Goal: Task Accomplishment & Management: Use online tool/utility

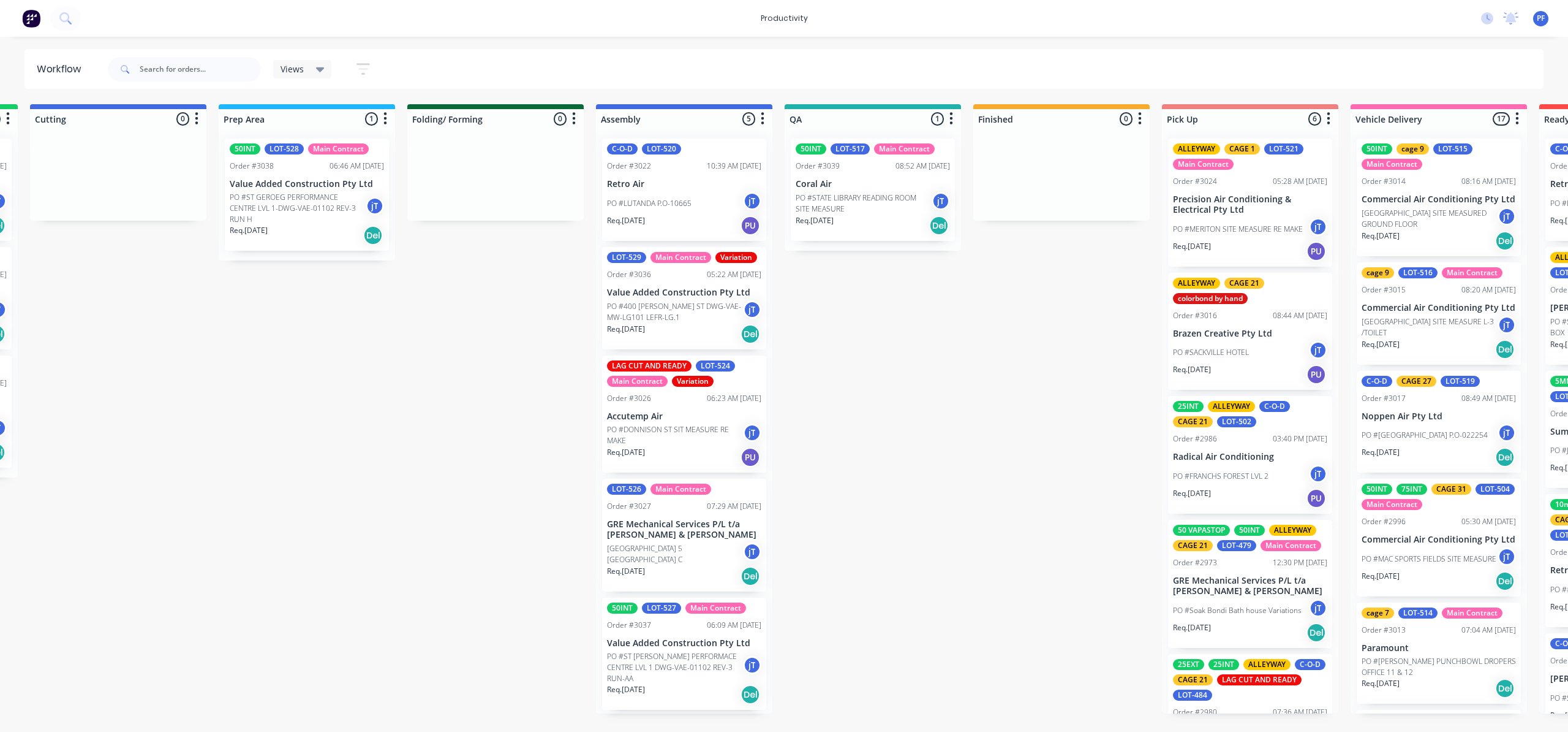
scroll to position [0, 387]
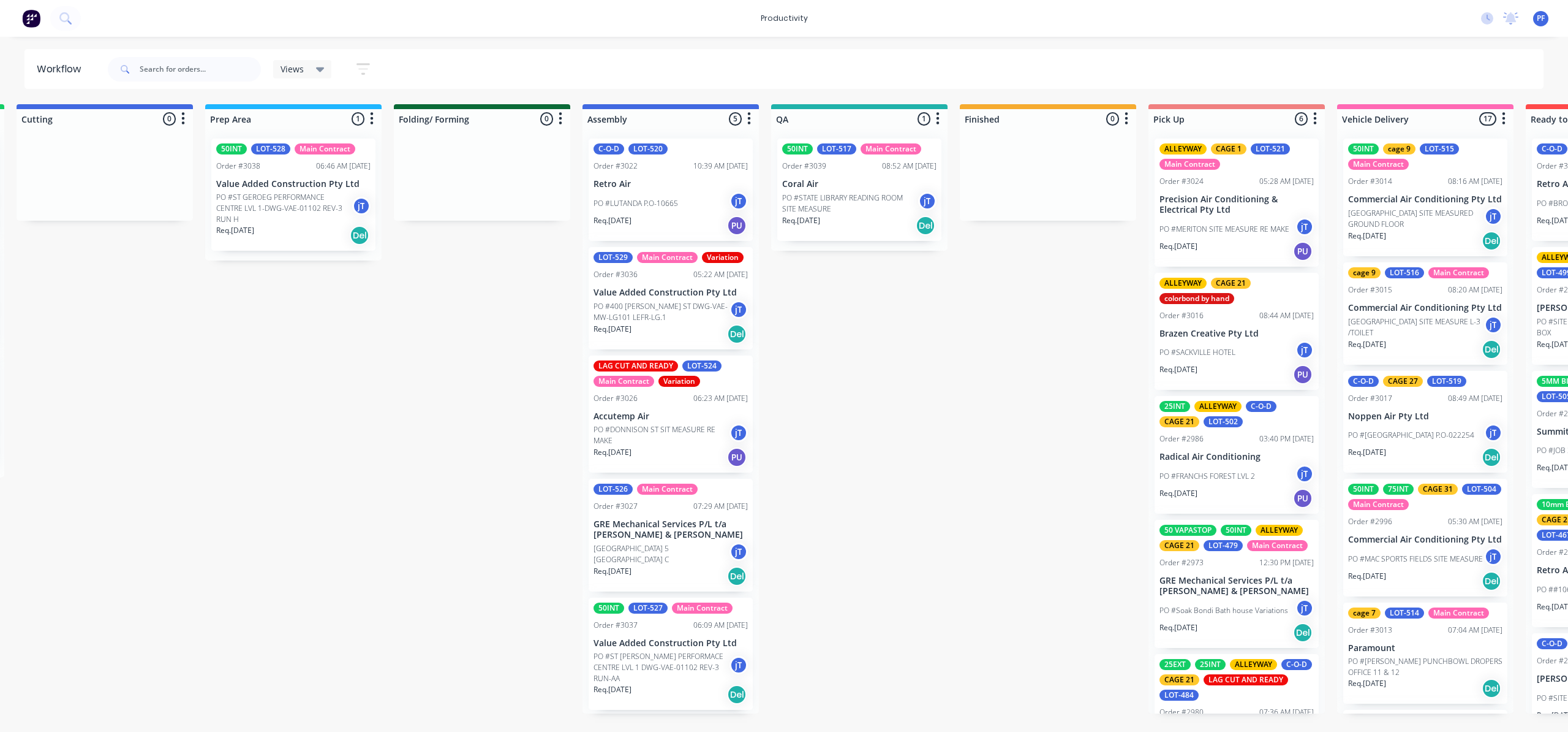
click at [903, 204] on p "PO #STATE LIBRARY READING ROOM SITE MEASURE" at bounding box center [850, 204] width 136 height 22
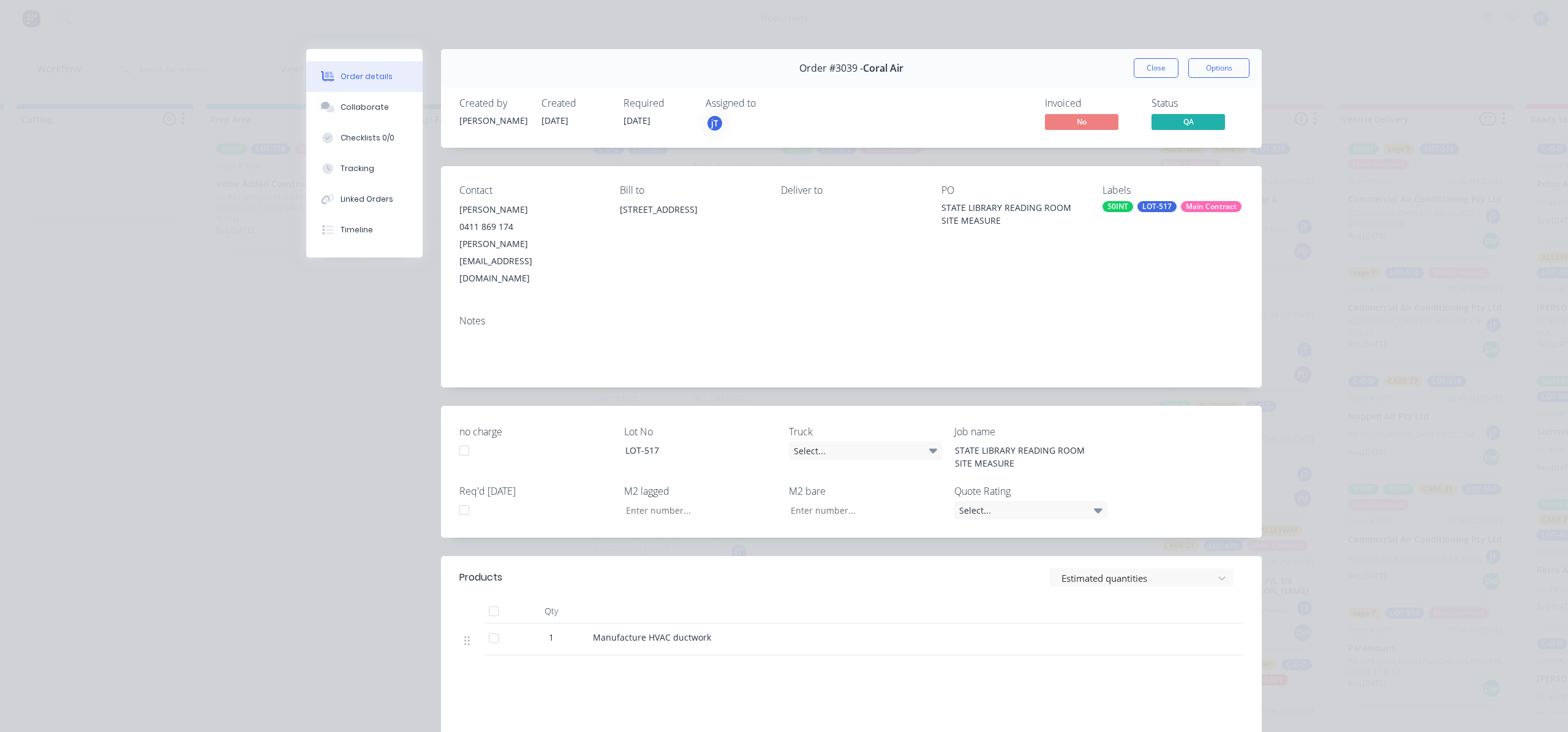
click at [1191, 208] on div "Main Contract" at bounding box center [1211, 206] width 61 height 11
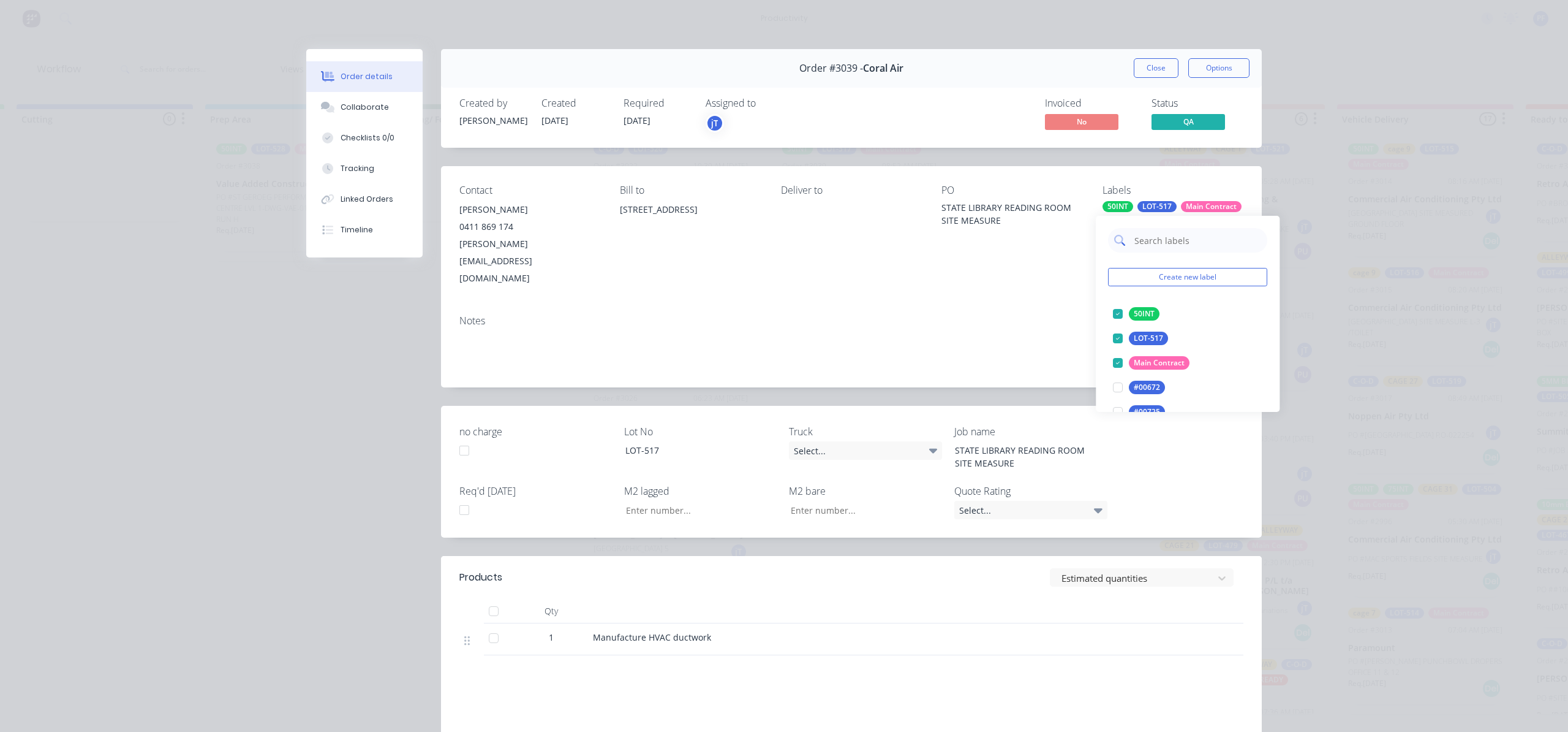
click at [1143, 244] on input "text" at bounding box center [1197, 240] width 128 height 25
type input "1"
type input "all"
drag, startPoint x: 1133, startPoint y: 337, endPoint x: 1122, endPoint y: 328, distance: 14.2
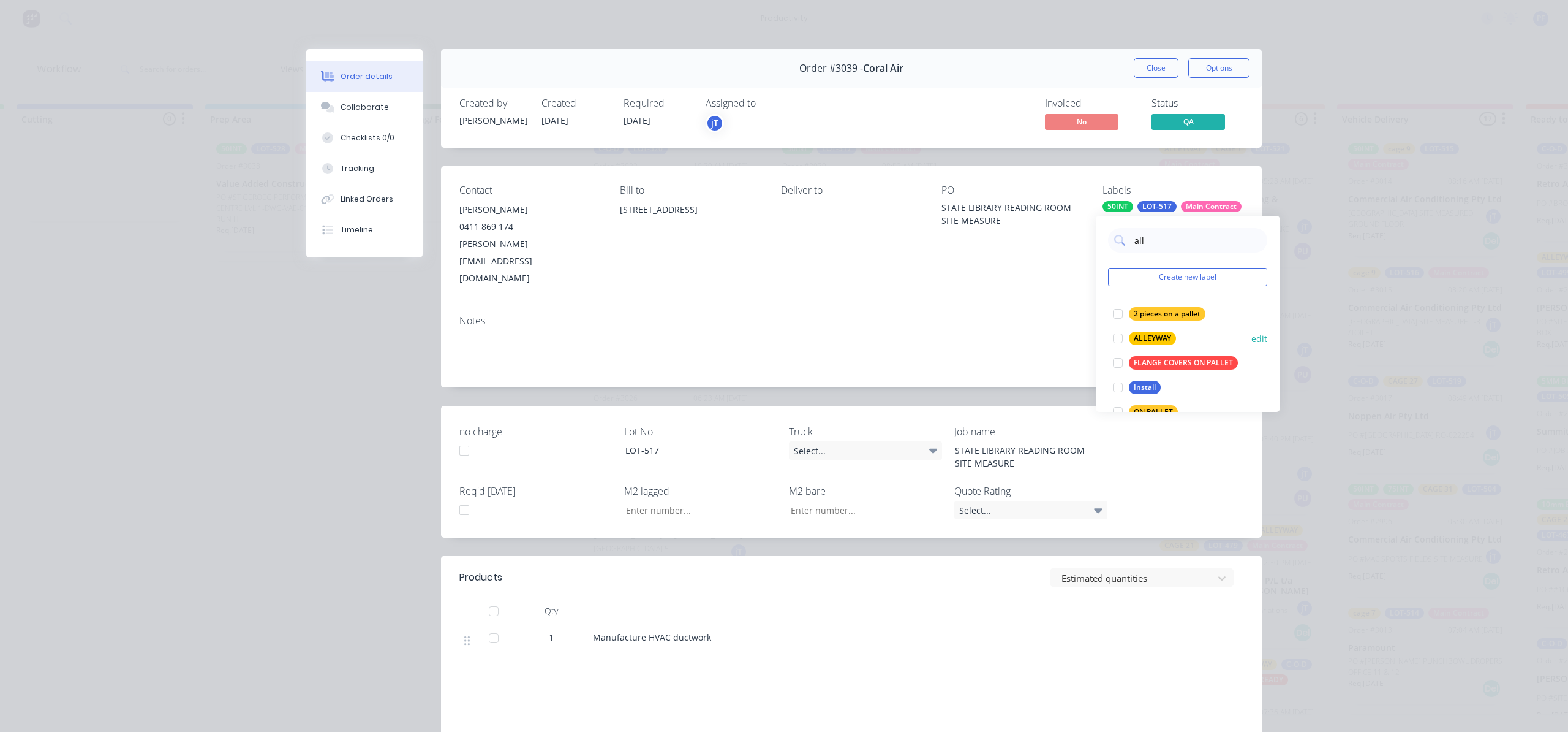
click at [1135, 337] on div "ALLEYWAY" at bounding box center [1153, 338] width 47 height 14
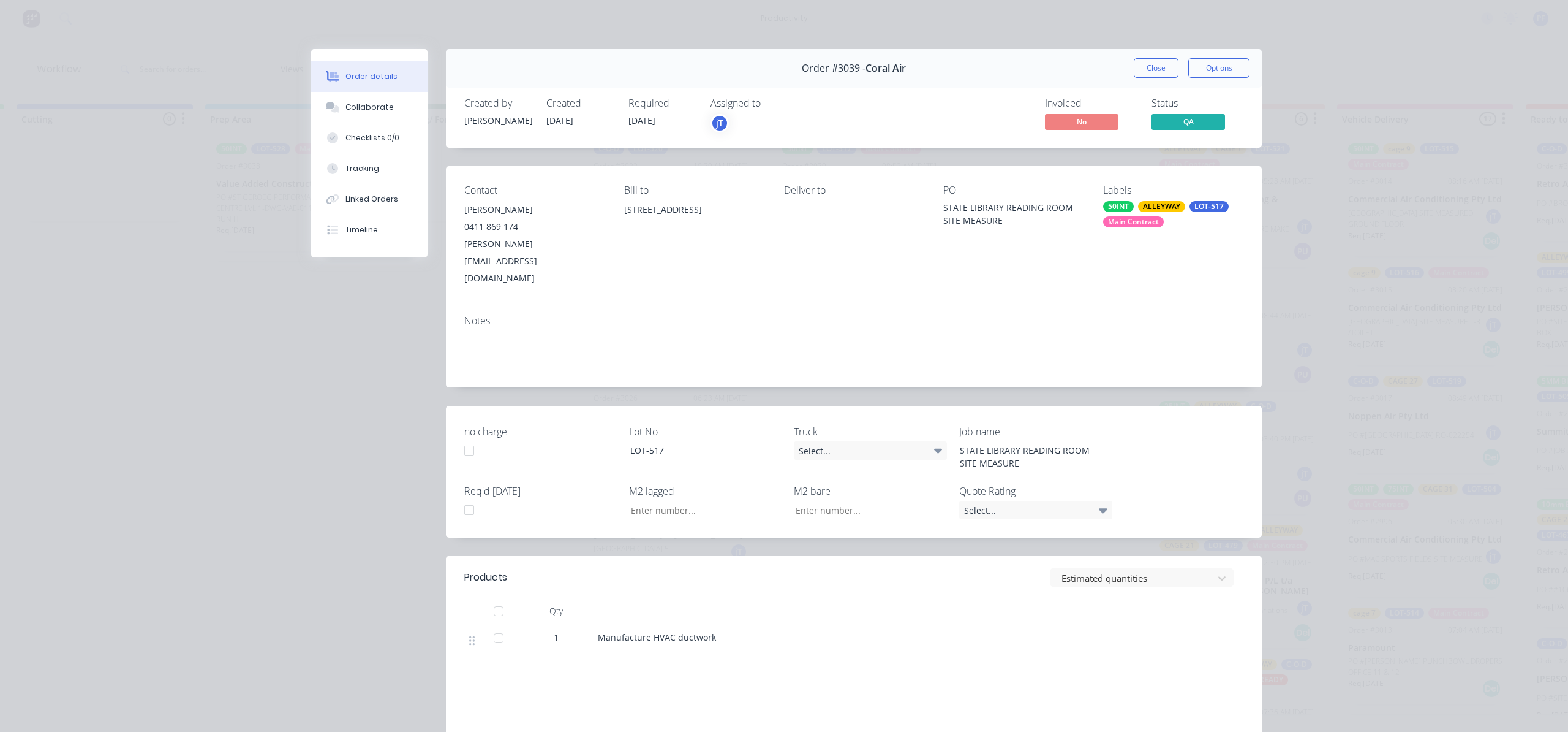
drag, startPoint x: 864, startPoint y: 208, endPoint x: 908, endPoint y: 203, distance: 44.3
click at [866, 208] on div "Deliver to" at bounding box center [855, 235] width 141 height 102
click at [1151, 61] on button "Close" at bounding box center [1156, 68] width 45 height 20
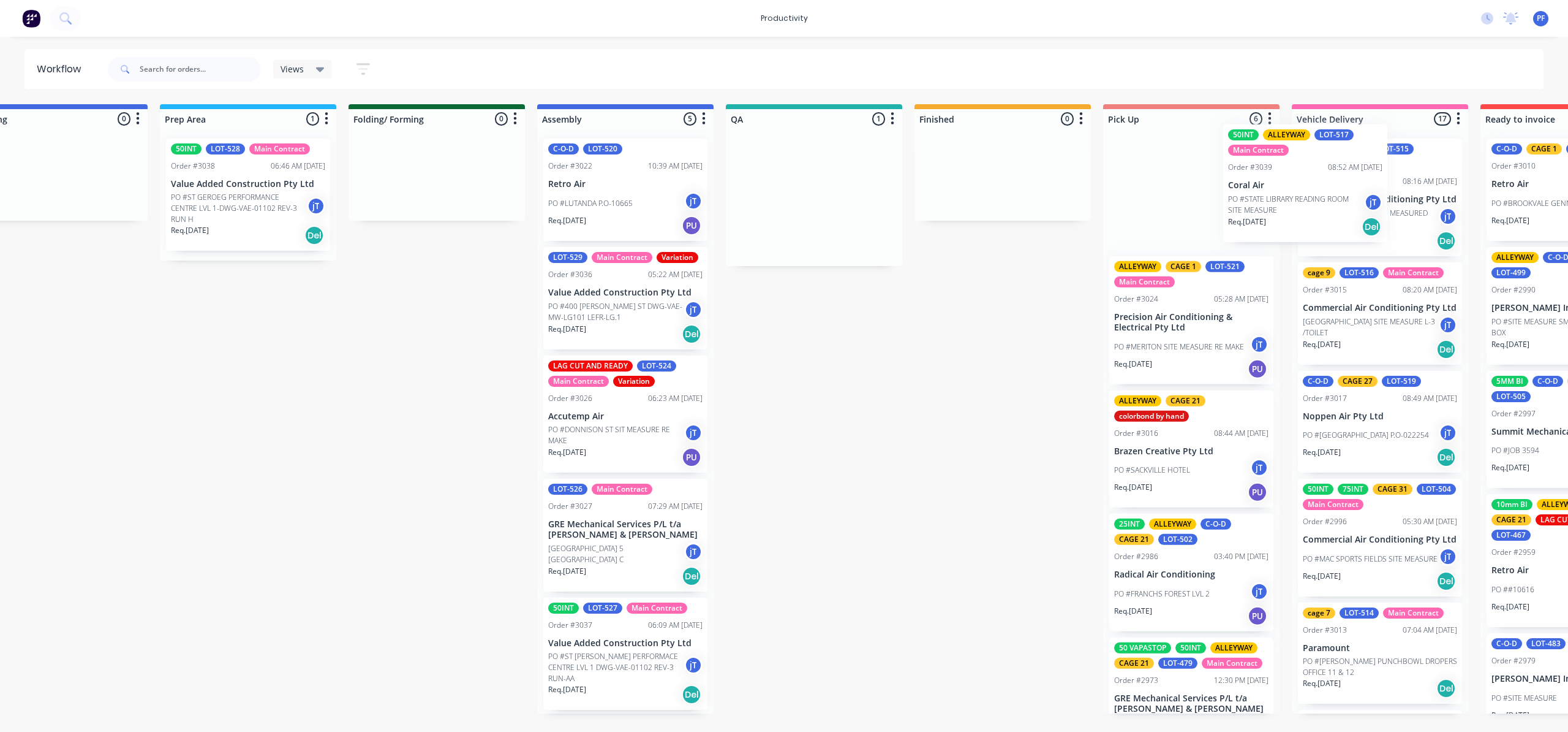
scroll to position [0, 467]
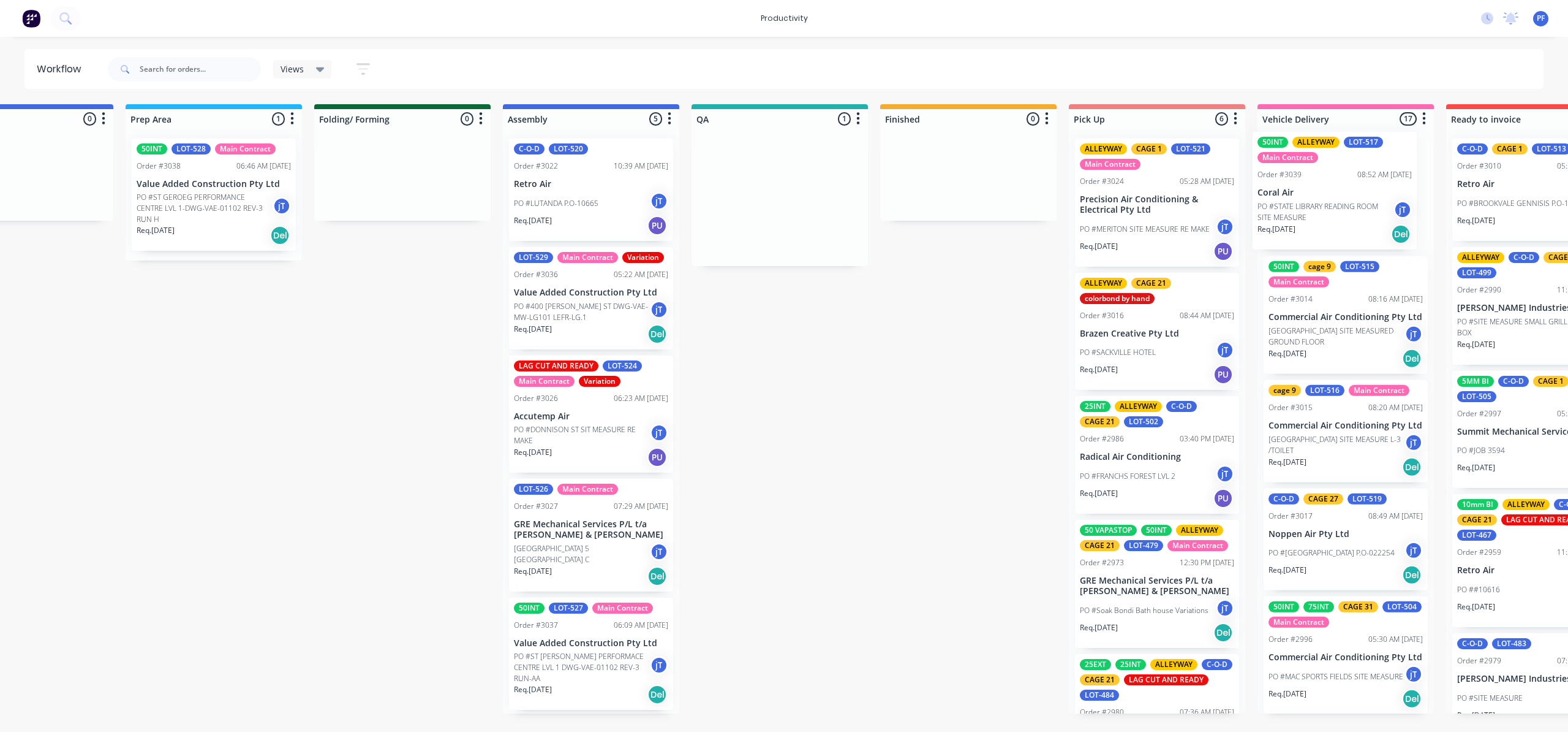
drag, startPoint x: 885, startPoint y: 184, endPoint x: 1368, endPoint y: 182, distance: 483.0
click at [1368, 182] on div "Submitted 41 Order #240 10:47 AM [DATE] Retro Air PO #Freshwater Apts PO Req. […" at bounding box center [723, 409] width 2399 height 610
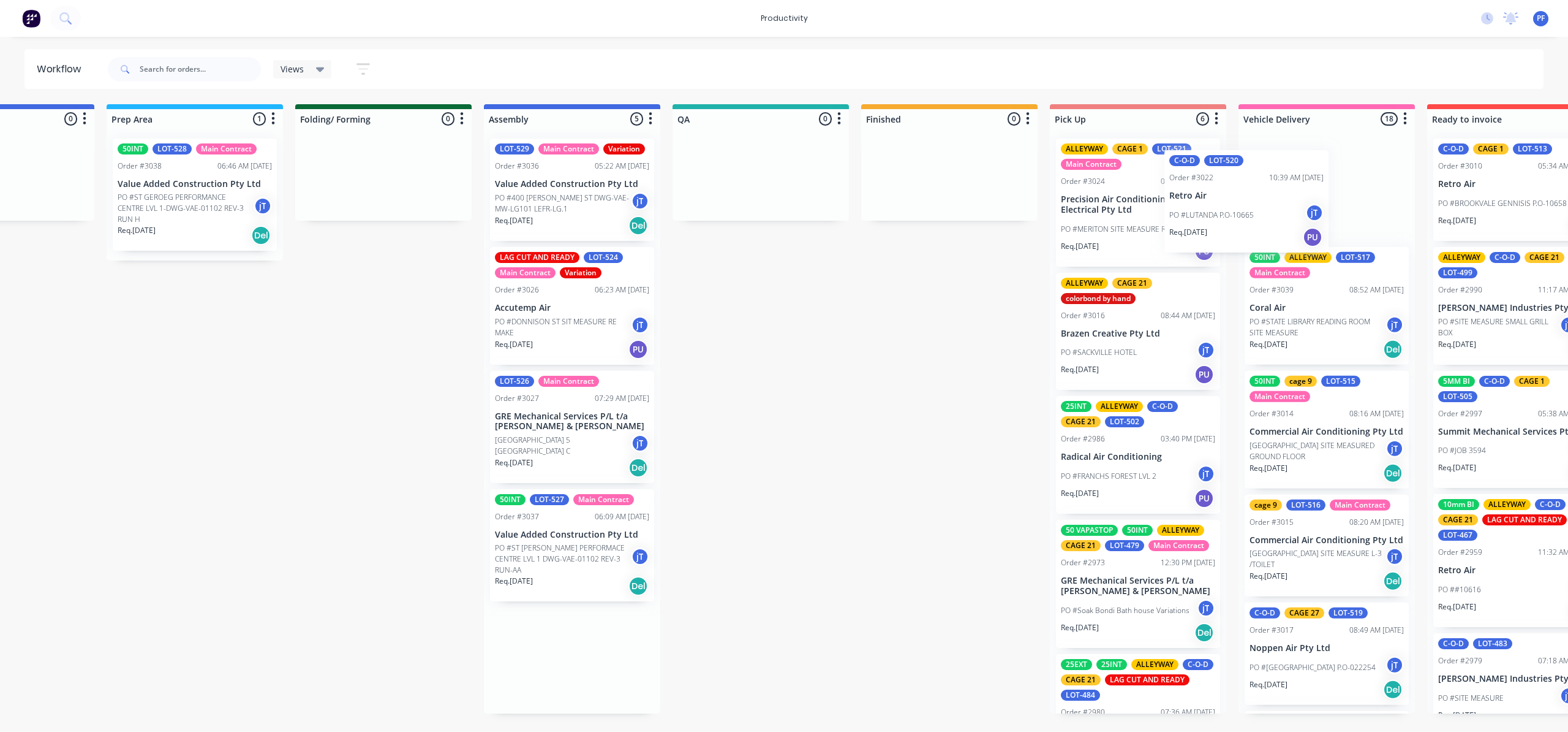
scroll to position [0, 495]
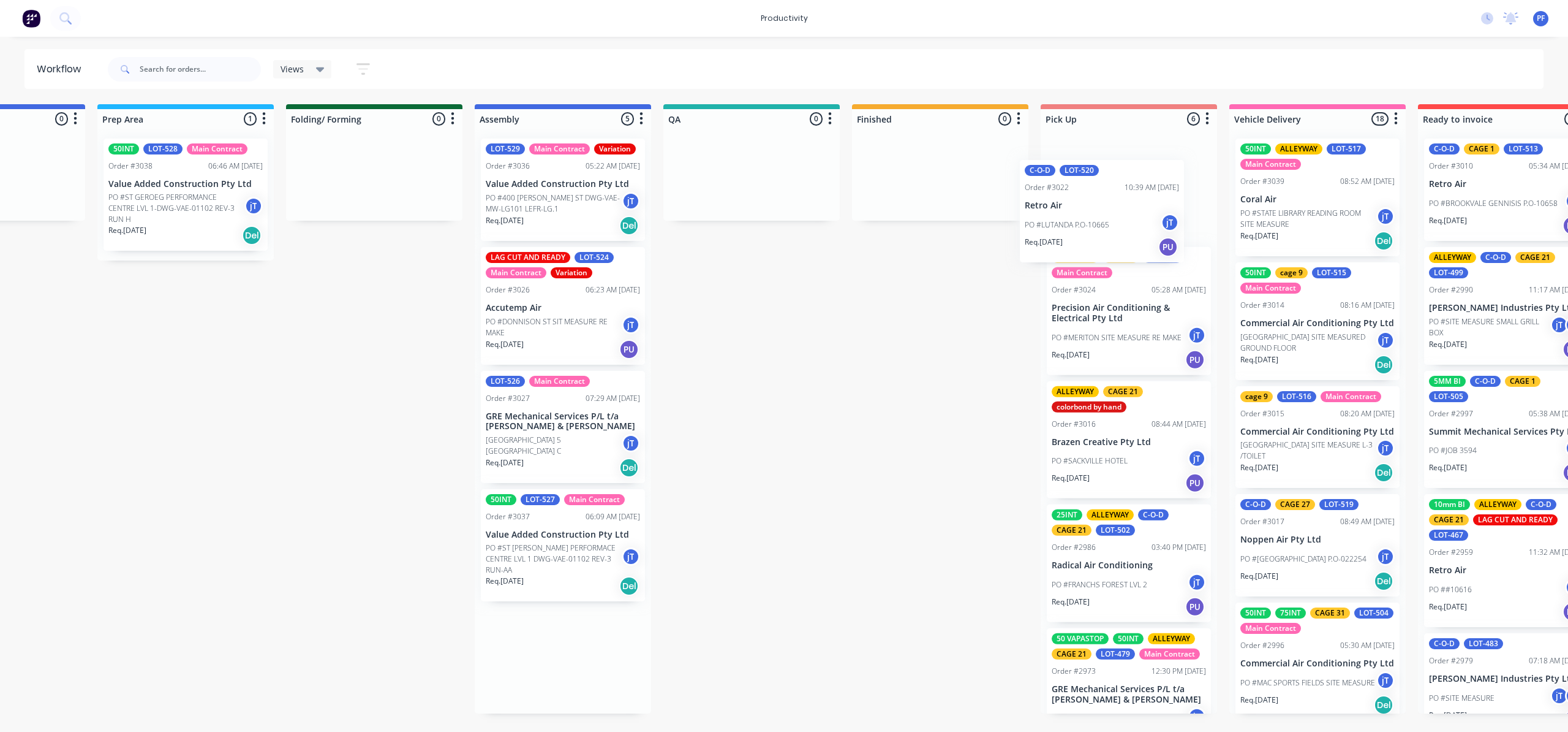
drag, startPoint x: 599, startPoint y: 187, endPoint x: 1077, endPoint y: 182, distance: 478.0
click at [1079, 182] on div "Submitted 41 Order #240 10:47 AM [DATE] Retro Air PO #Freshwater Apts PO Req. […" at bounding box center [695, 409] width 2399 height 610
click at [1103, 182] on p "Retro Air" at bounding box center [1129, 184] width 154 height 10
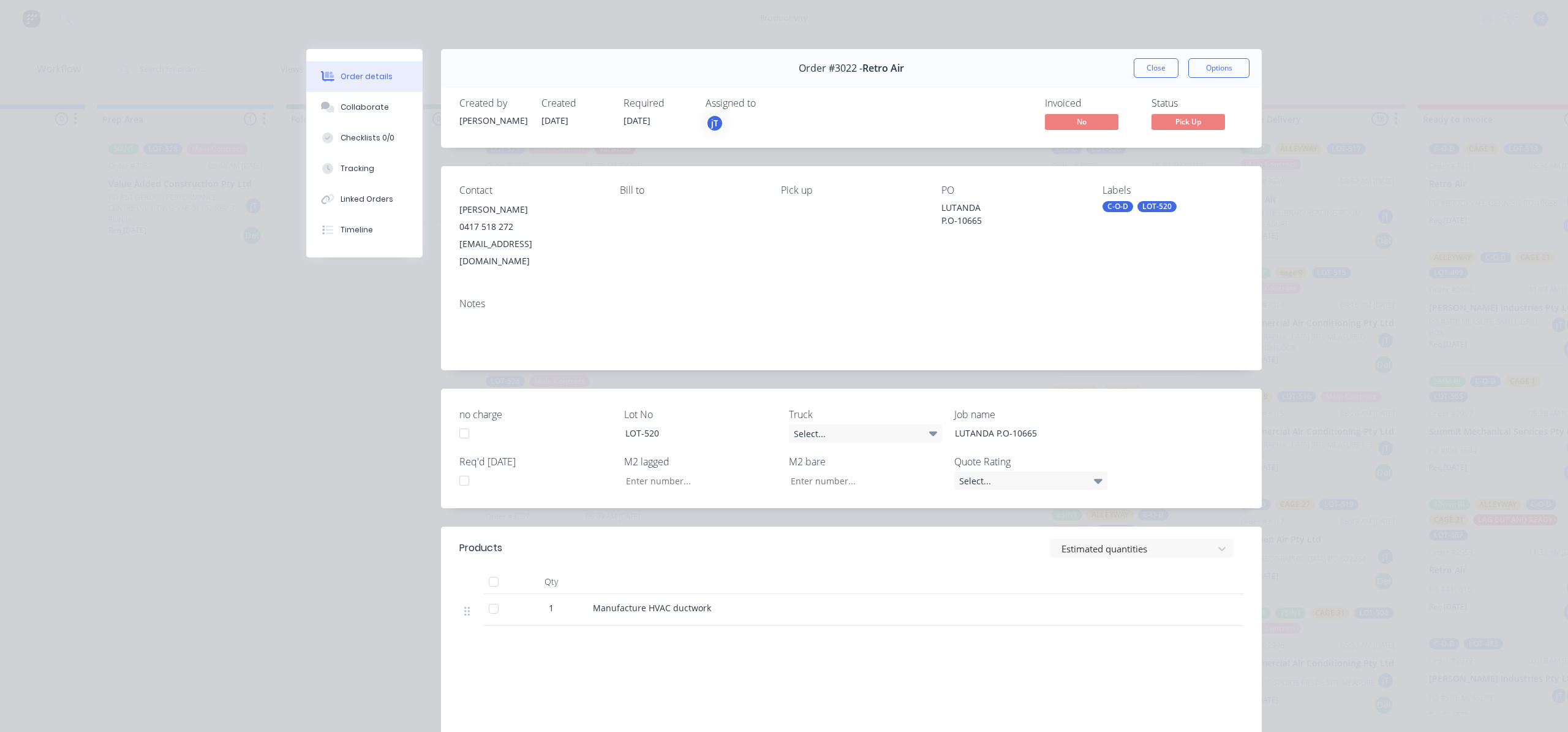
drag, startPoint x: 1155, startPoint y: 193, endPoint x: 1155, endPoint y: 203, distance: 10.0
click at [1155, 200] on div "Labels C-O-D LOT-520" at bounding box center [1173, 227] width 141 height 85
click at [1155, 204] on div "LOT-520" at bounding box center [1157, 206] width 39 height 11
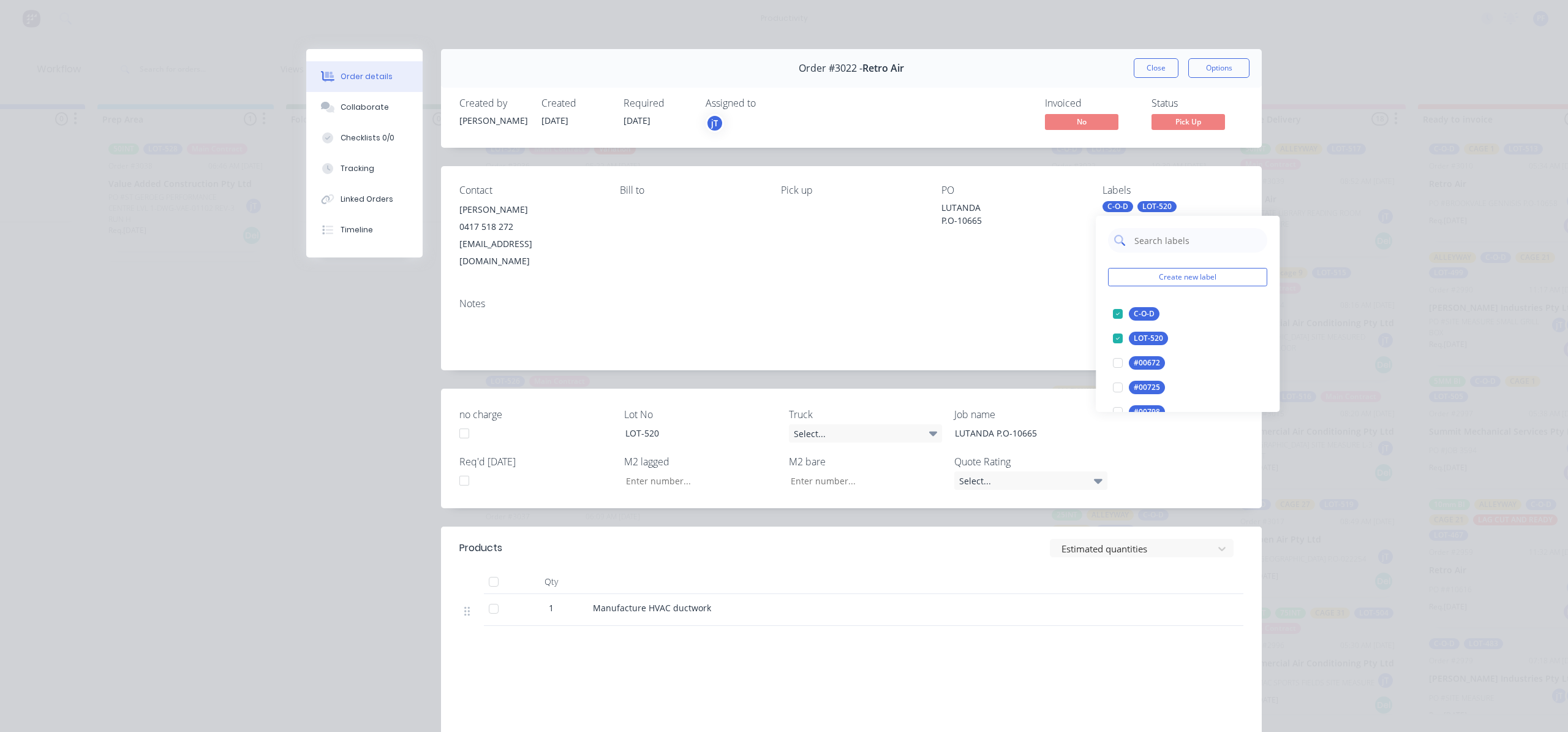
click at [1164, 246] on input "text" at bounding box center [1197, 240] width 128 height 25
type input "18"
click at [1155, 274] on div "CAGE 18" at bounding box center [1149, 273] width 40 height 14
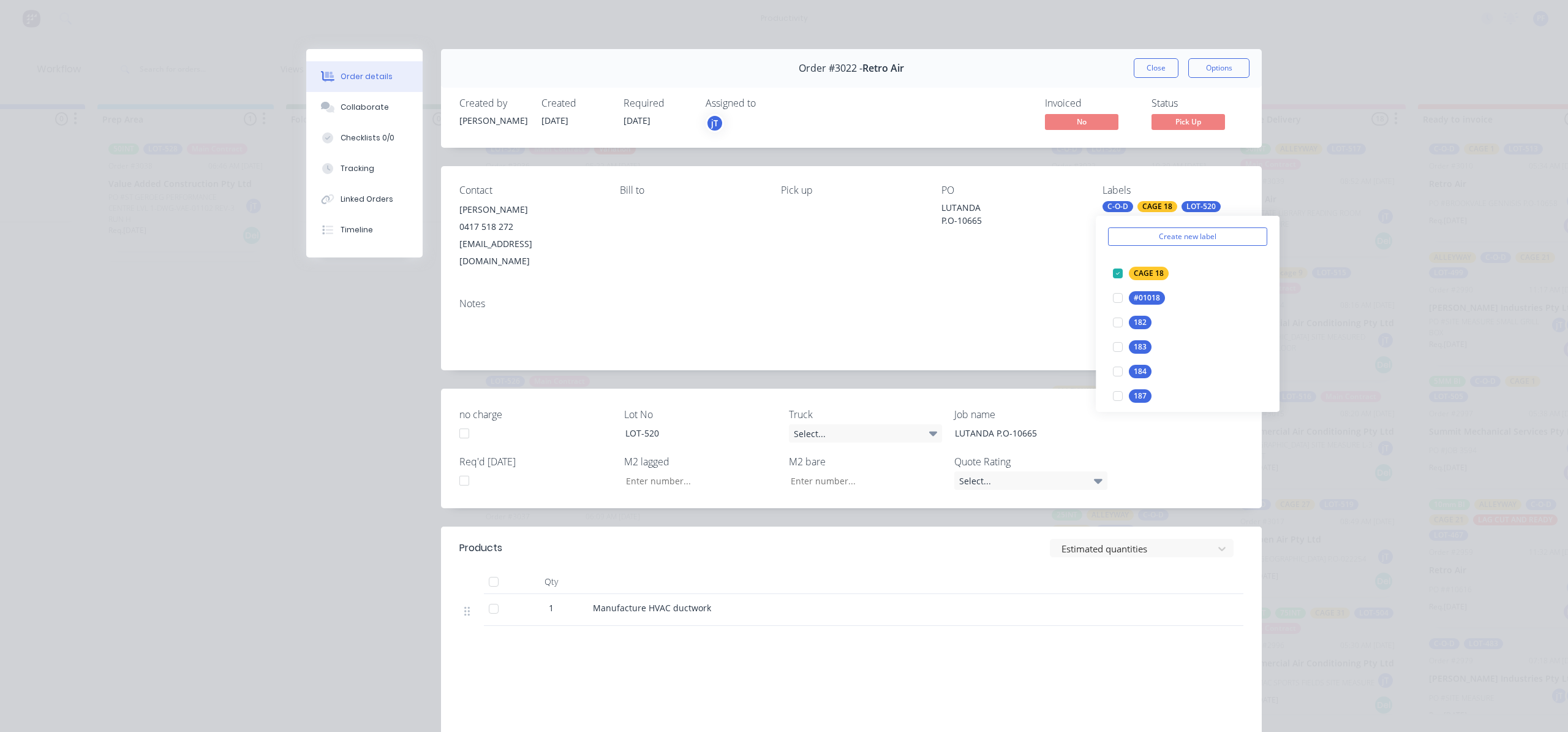
click at [1088, 288] on div "Notes" at bounding box center [851, 329] width 821 height 82
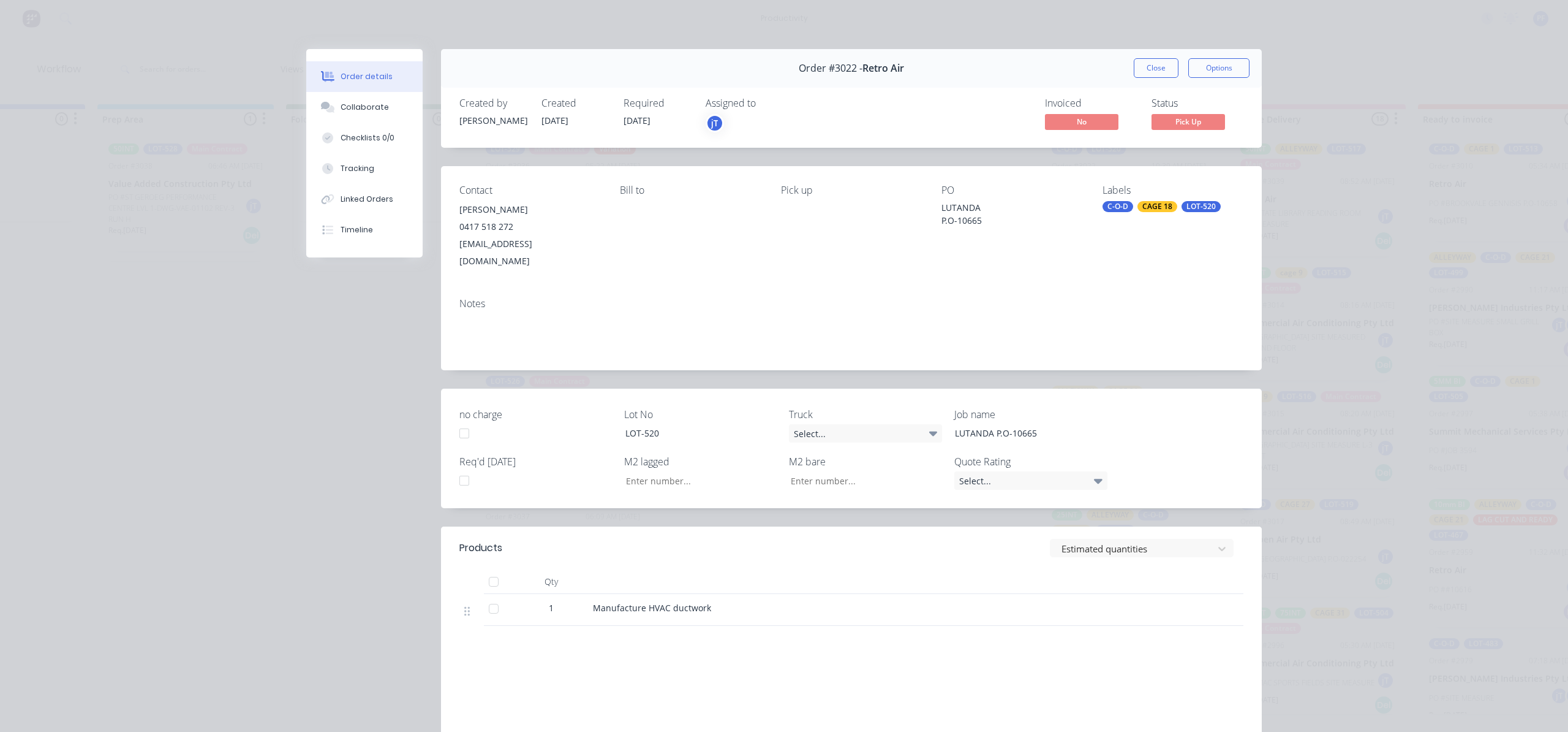
click at [1158, 209] on div "CAGE 18" at bounding box center [1157, 206] width 40 height 11
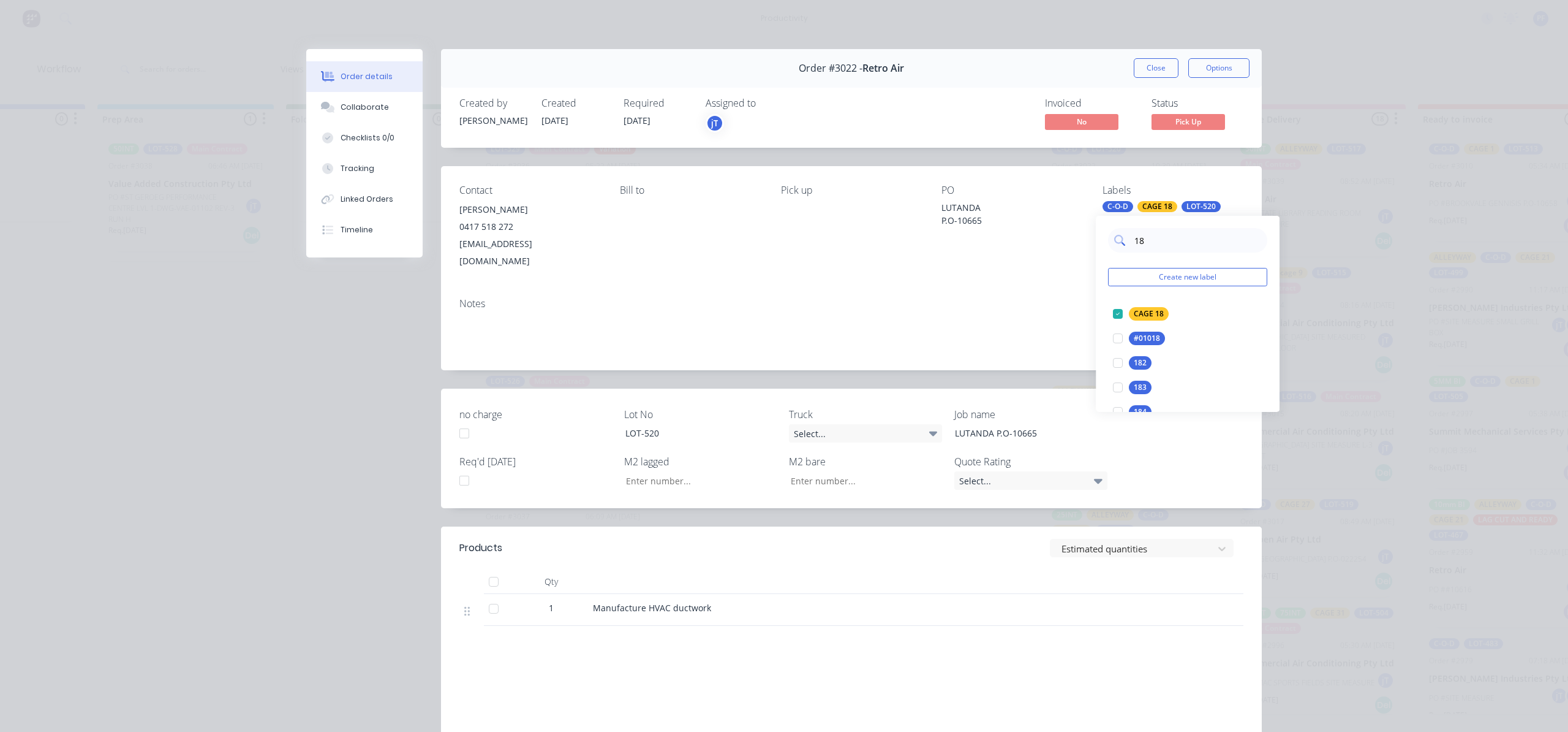
type input "1"
type input "all"
click at [1136, 332] on div "ALLEYWAY" at bounding box center [1153, 338] width 47 height 14
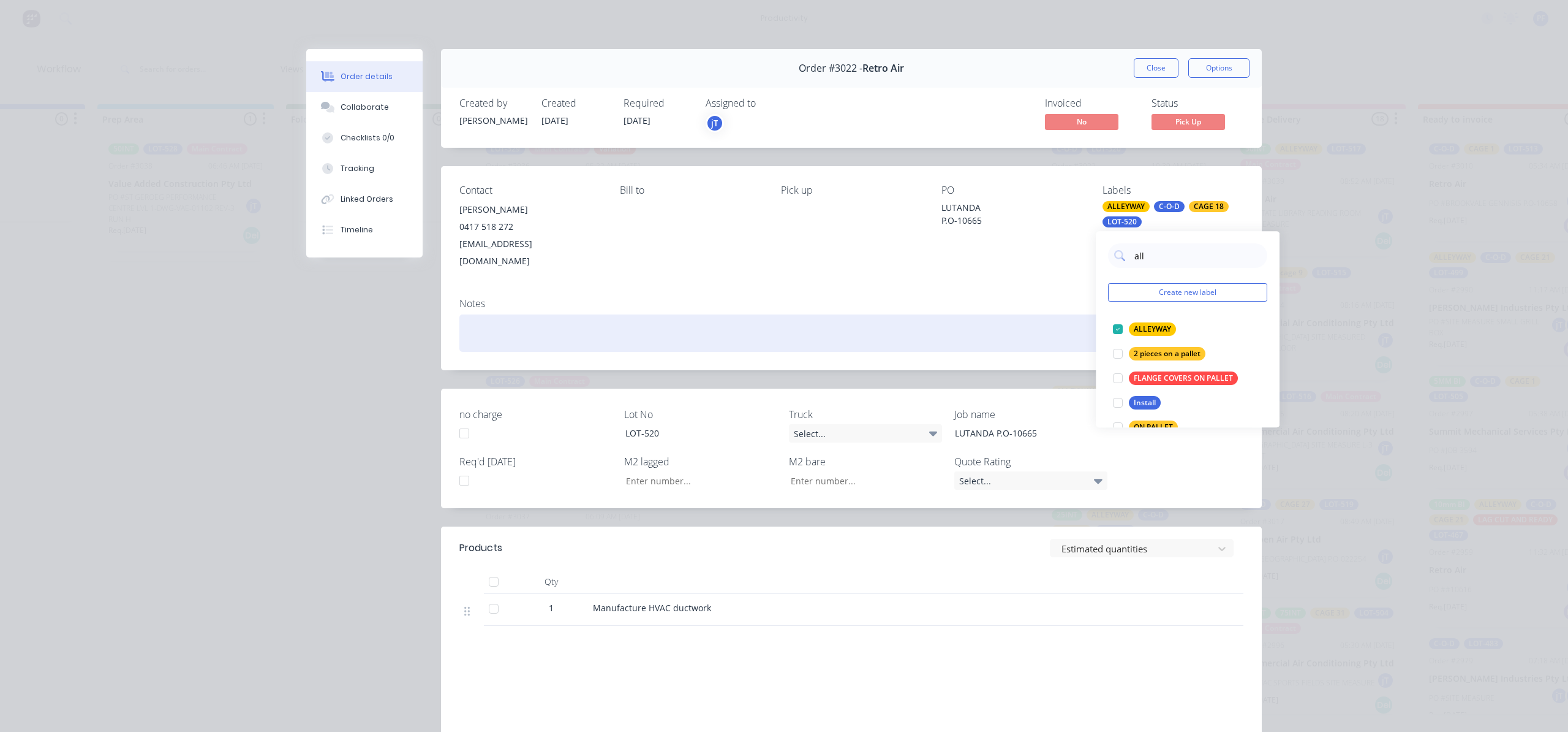
click at [1036, 315] on div at bounding box center [851, 333] width 784 height 37
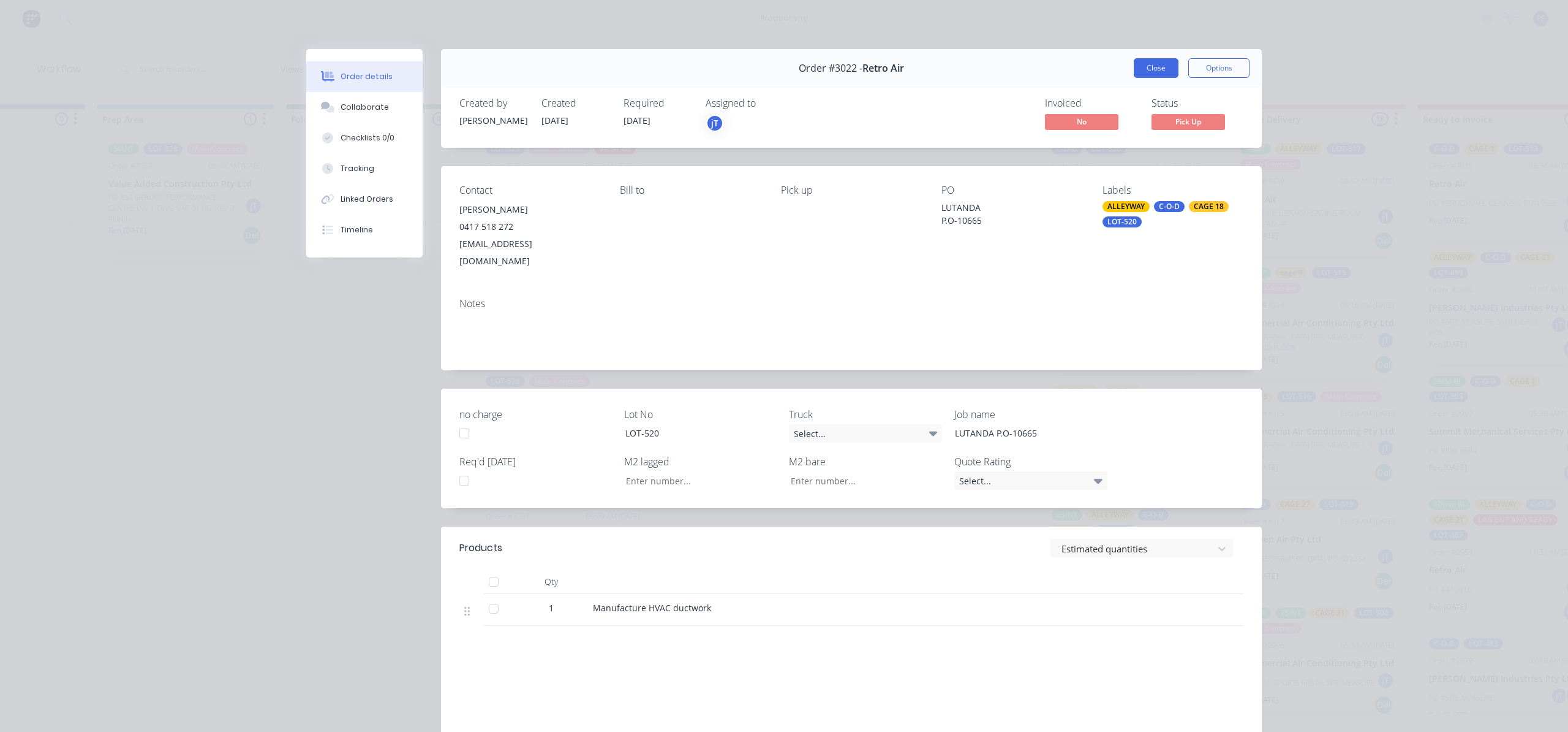
click at [1142, 75] on button "Close" at bounding box center [1156, 68] width 45 height 20
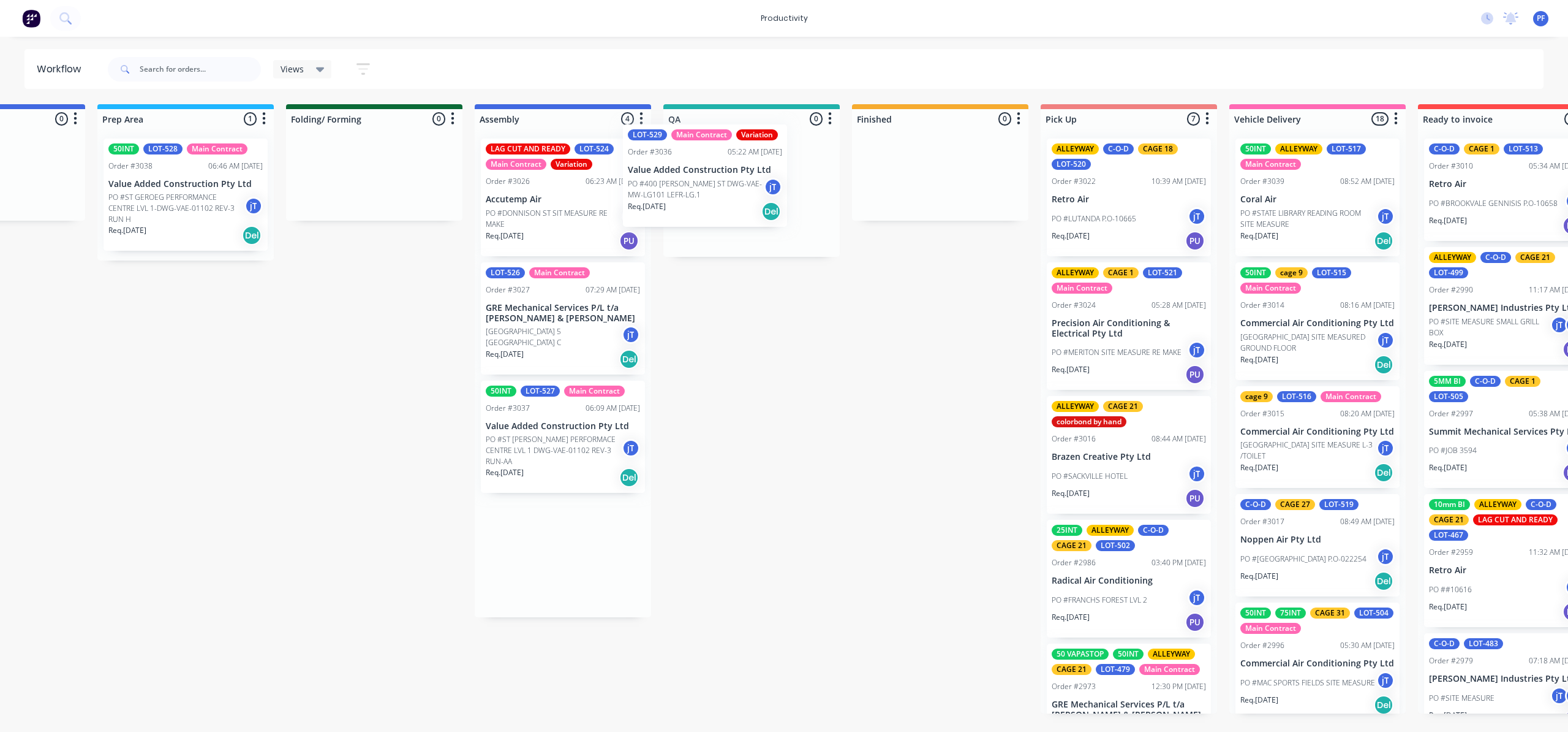
drag, startPoint x: 601, startPoint y: 209, endPoint x: 786, endPoint y: 182, distance: 187.0
click at [786, 184] on div "Submitted 41 Order #240 10:47 AM [DATE] Retro Air PO #Freshwater Apts PO Req. […" at bounding box center [695, 409] width 2399 height 610
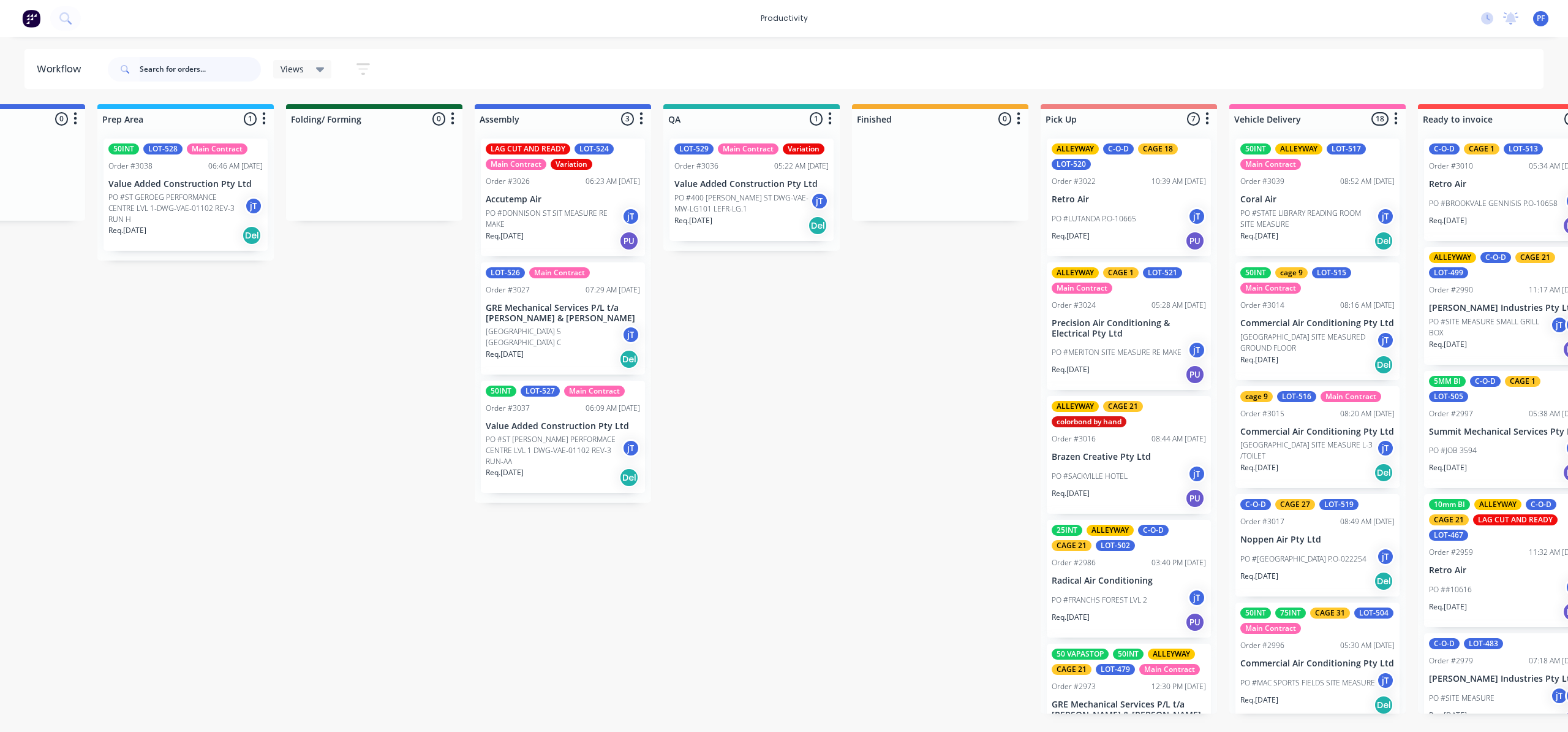
click at [175, 74] on input "text" at bounding box center [200, 70] width 121 height 25
type input "400"
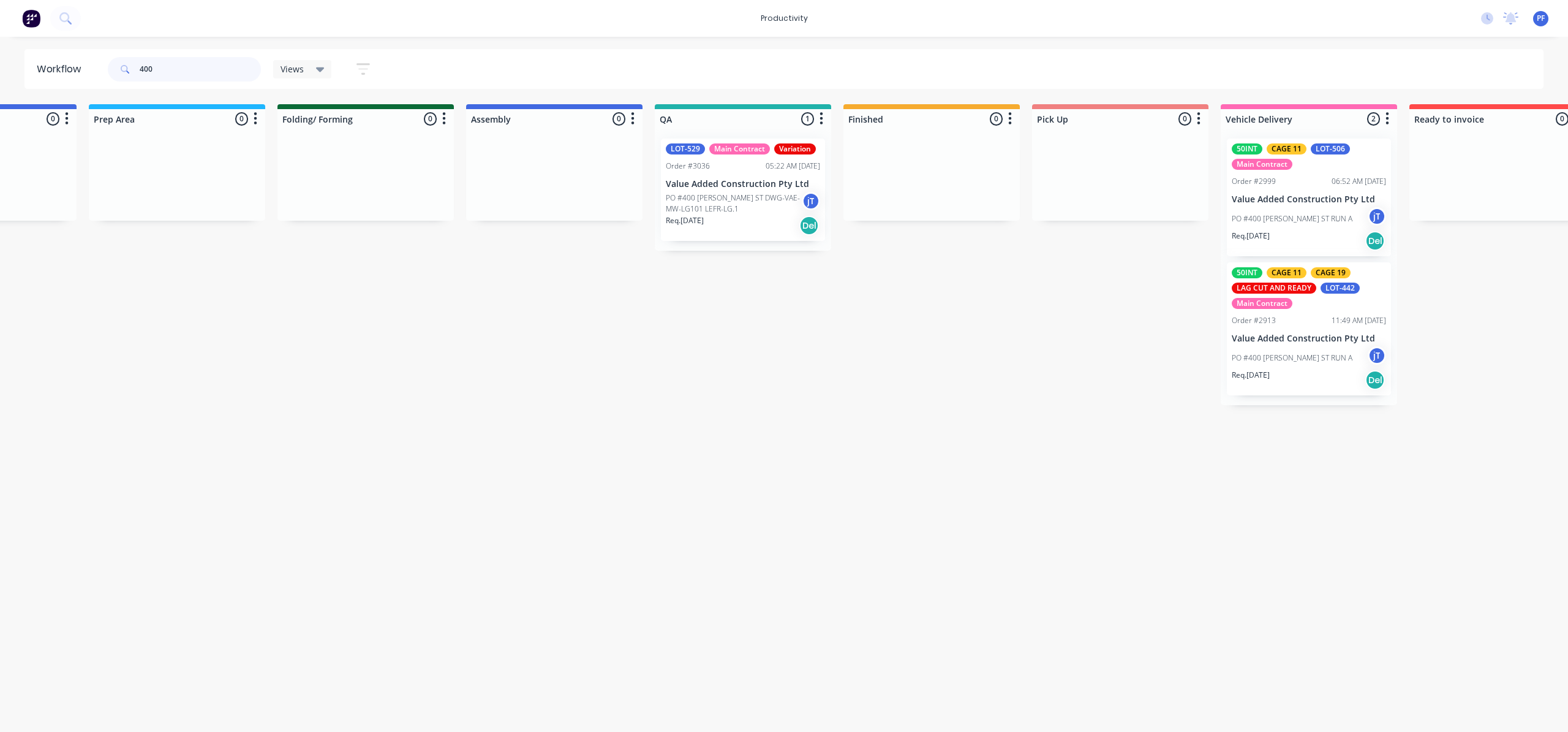
scroll to position [0, 829]
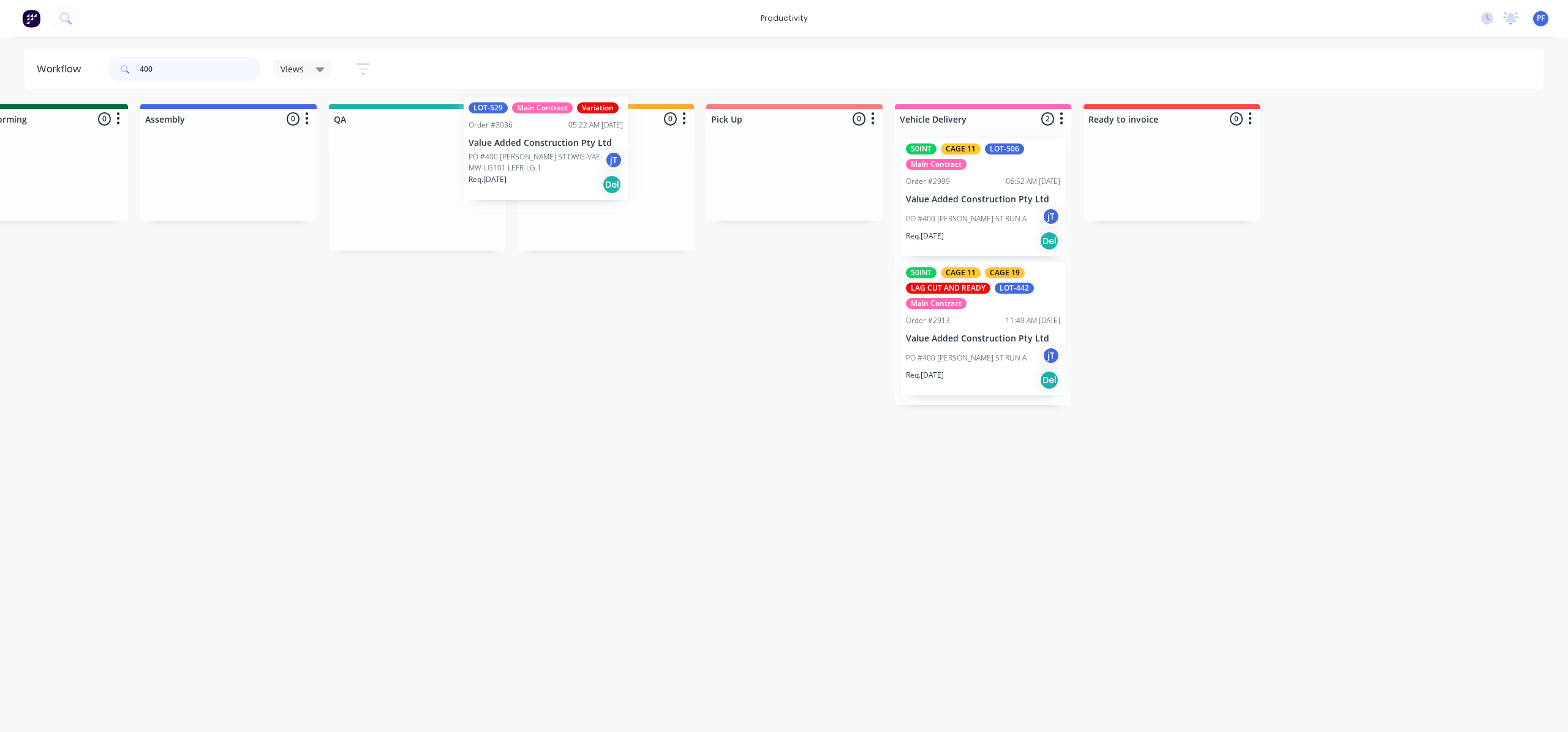
drag, startPoint x: 418, startPoint y: 199, endPoint x: 547, endPoint y: 161, distance: 134.5
click at [547, 161] on div "Submitted 0 Ready for production 2 50INT LOT-531 Main Contract Order #3041 10:1…" at bounding box center [361, 255] width 2399 height 301
drag, startPoint x: 612, startPoint y: 180, endPoint x: 579, endPoint y: 161, distance: 38.1
click at [579, 161] on div "LOT-529 Main Contract Variation Order #3036 05:22 AM [DATE] Value Added Constru…" at bounding box center [605, 190] width 176 height 122
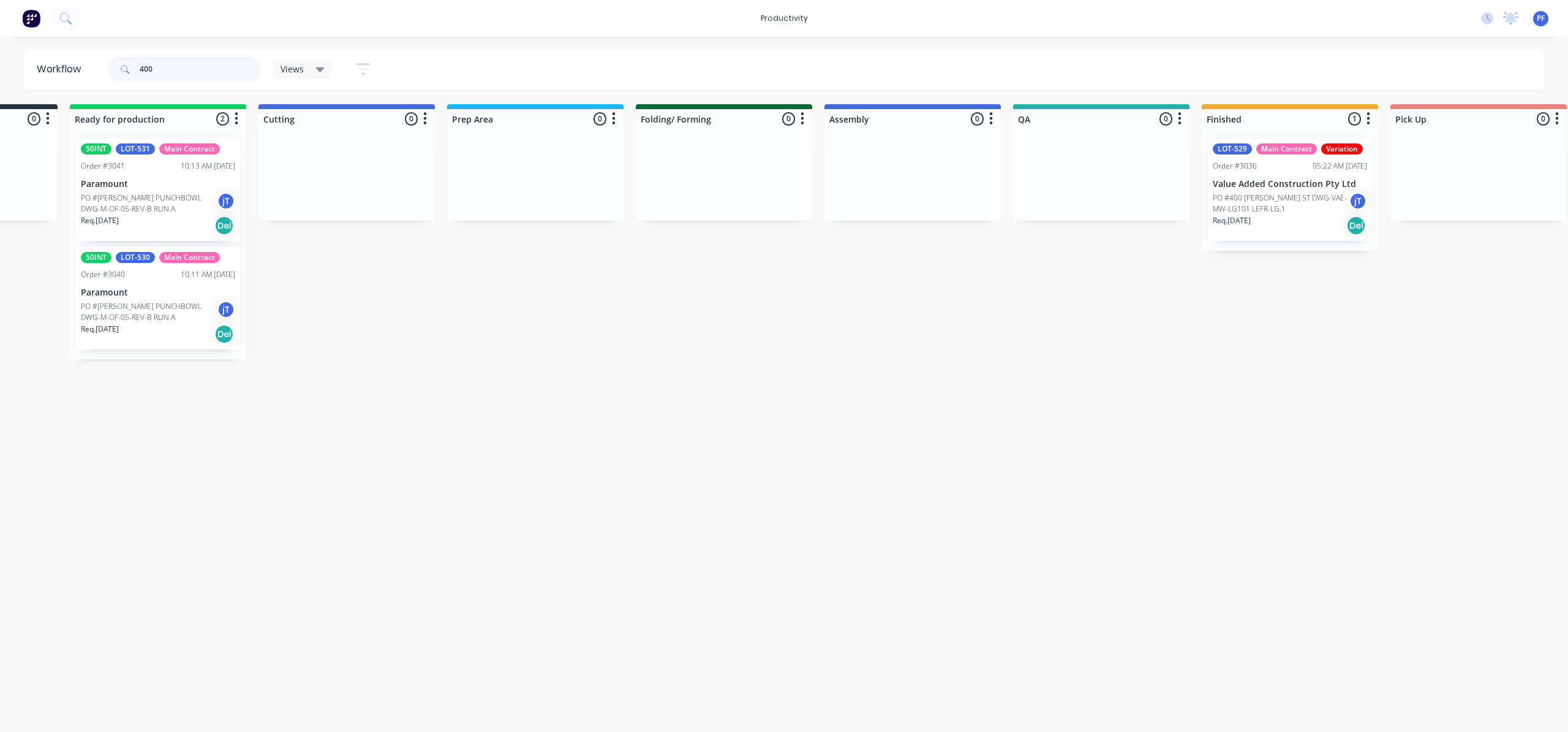
scroll to position [0, 141]
drag, startPoint x: 214, startPoint y: 72, endPoint x: 110, endPoint y: 83, distance: 104.6
click at [110, 83] on div "400" at bounding box center [184, 69] width 153 height 36
type input "\"
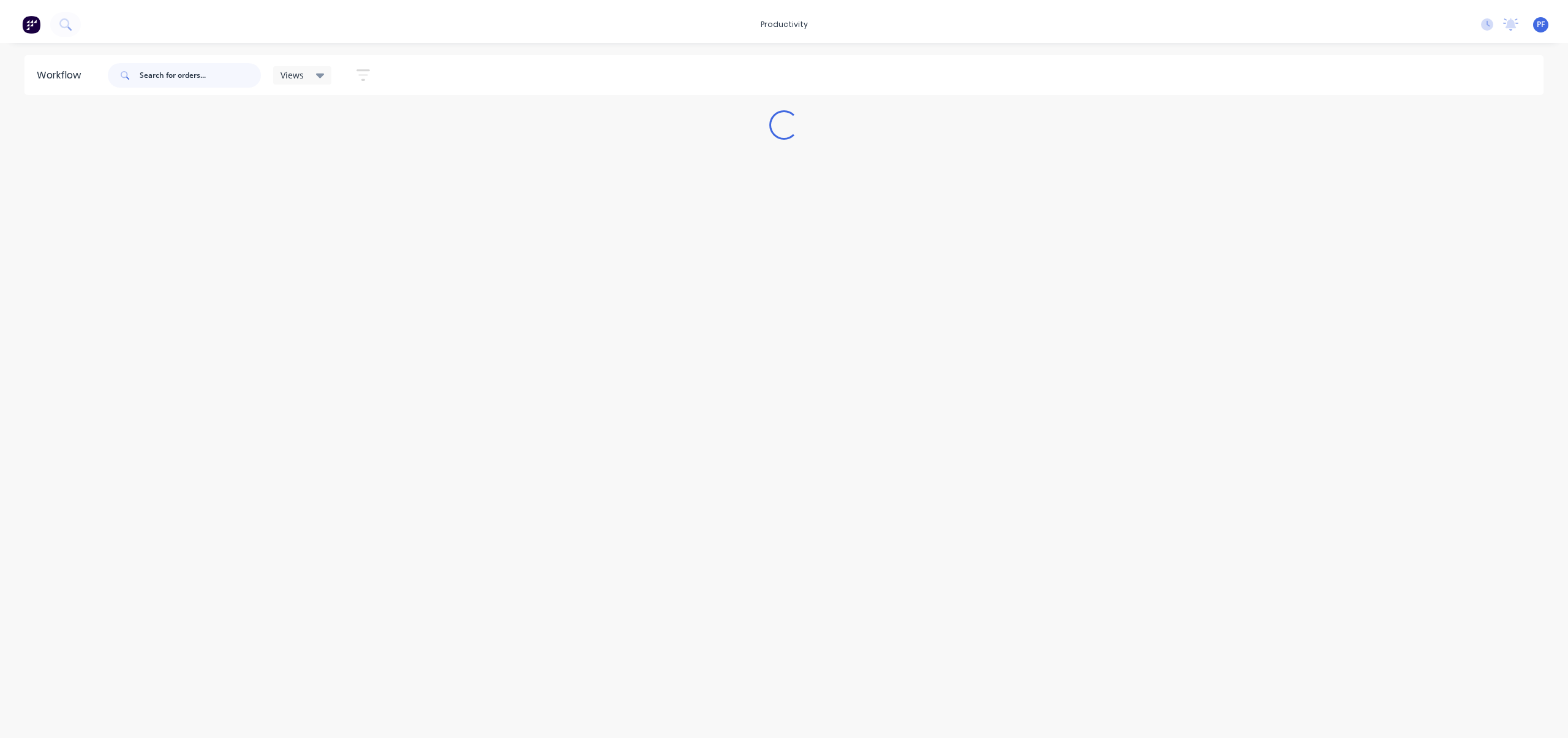
scroll to position [0, 0]
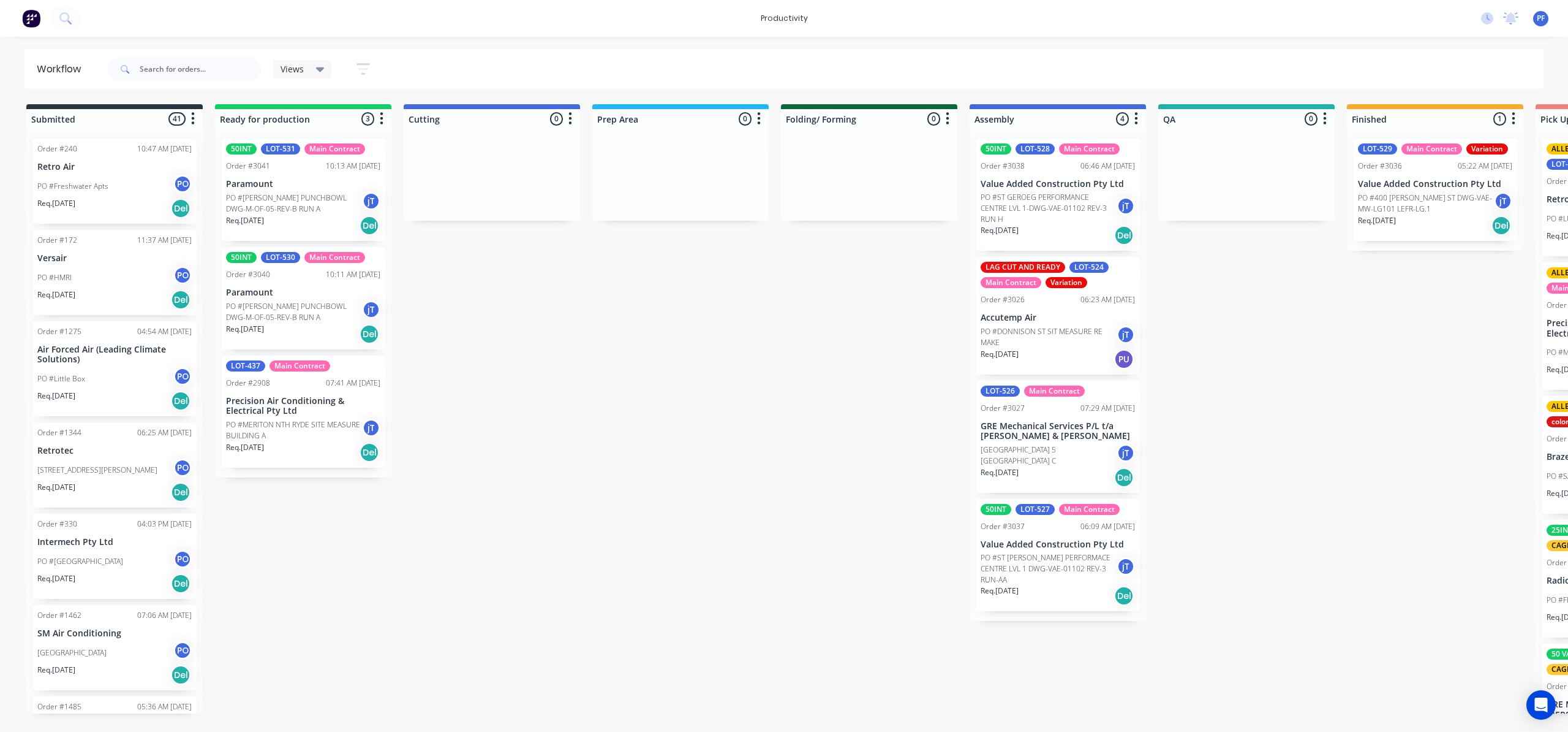
click at [1047, 294] on div "Order #3026 06:23 AM 07/10/25" at bounding box center [1058, 300] width 154 height 11
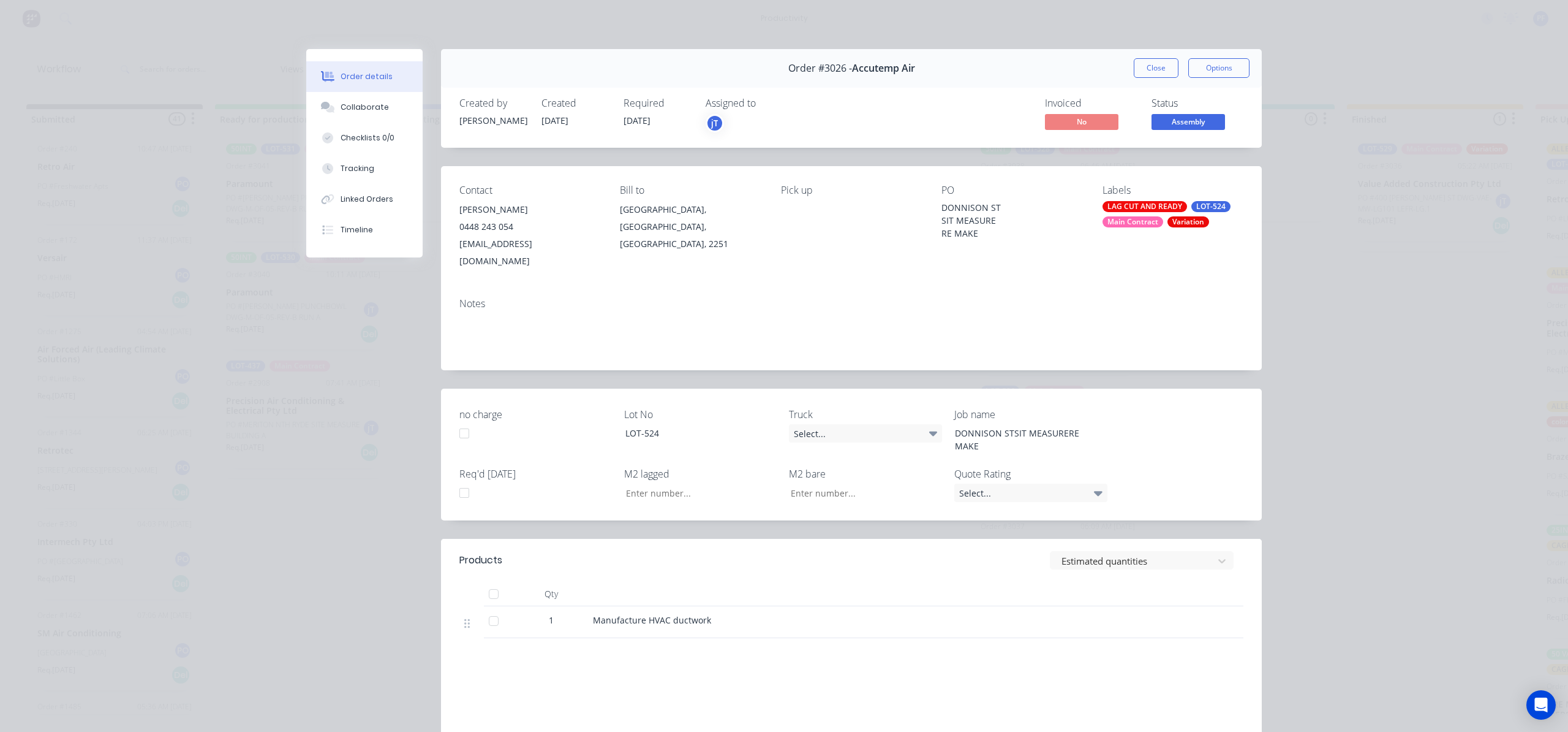
click at [1133, 211] on div "LAG CUT AND READY" at bounding box center [1145, 206] width 85 height 11
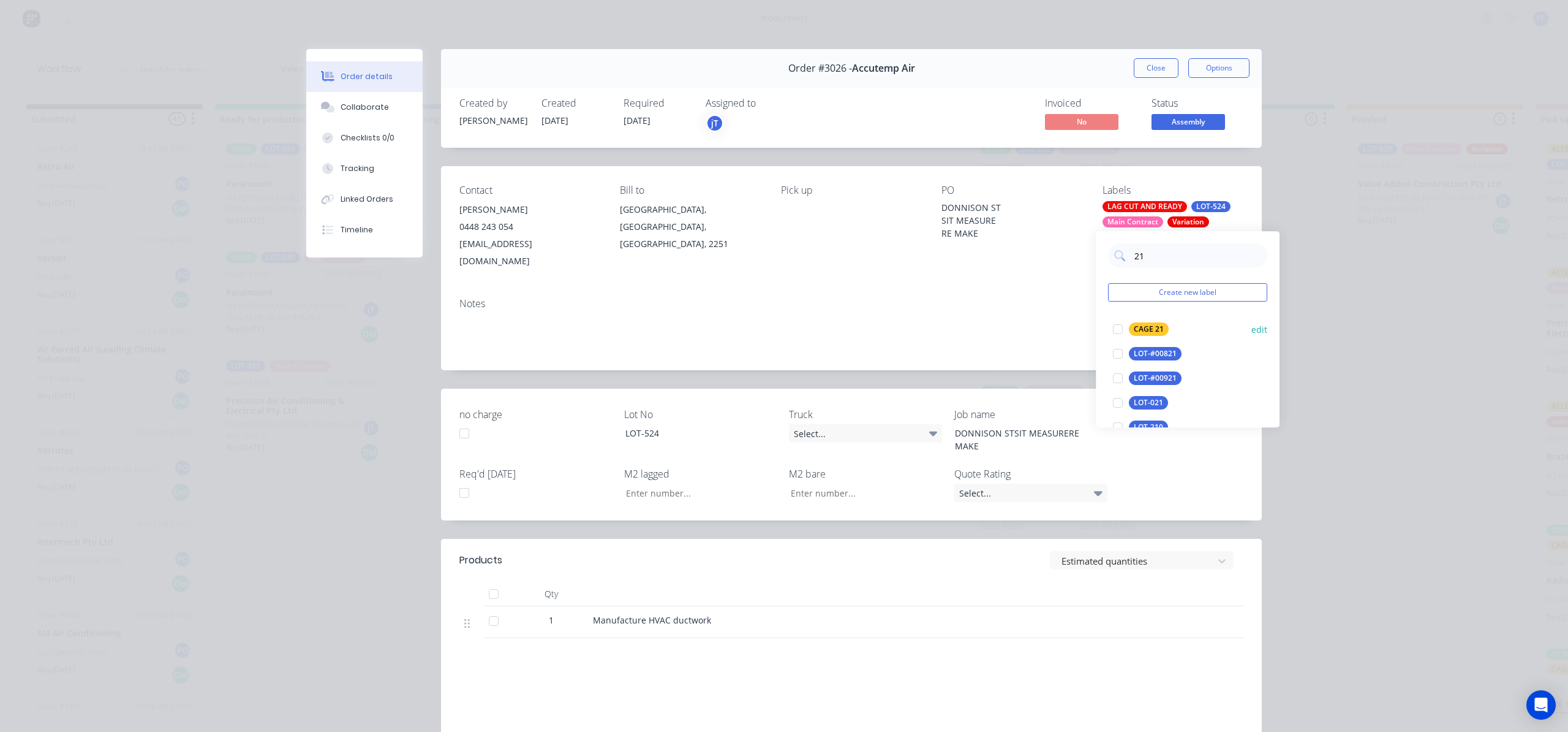
type input "21"
click at [1135, 337] on button "CAGE 21" at bounding box center [1141, 329] width 66 height 17
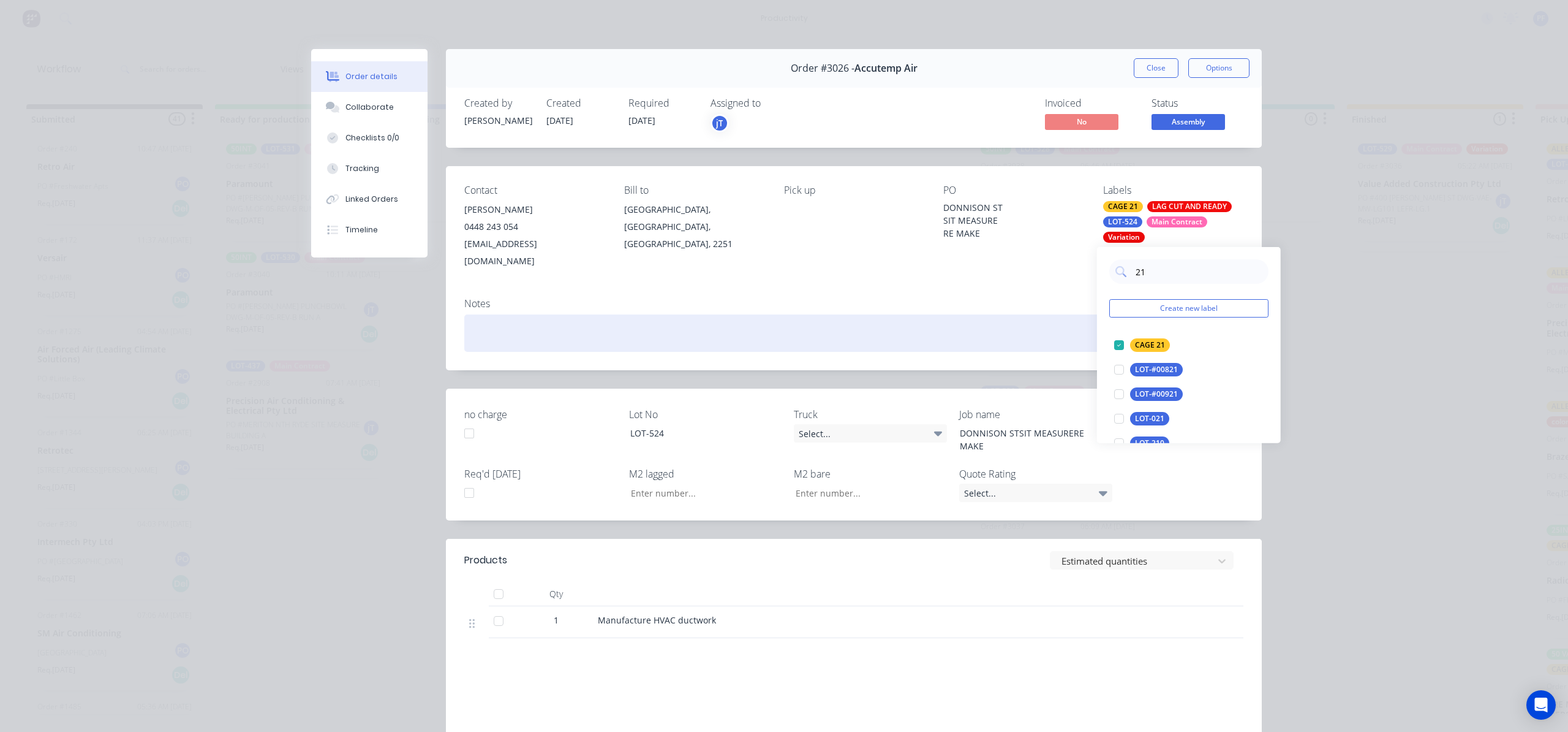
click at [1000, 318] on div at bounding box center [853, 333] width 779 height 37
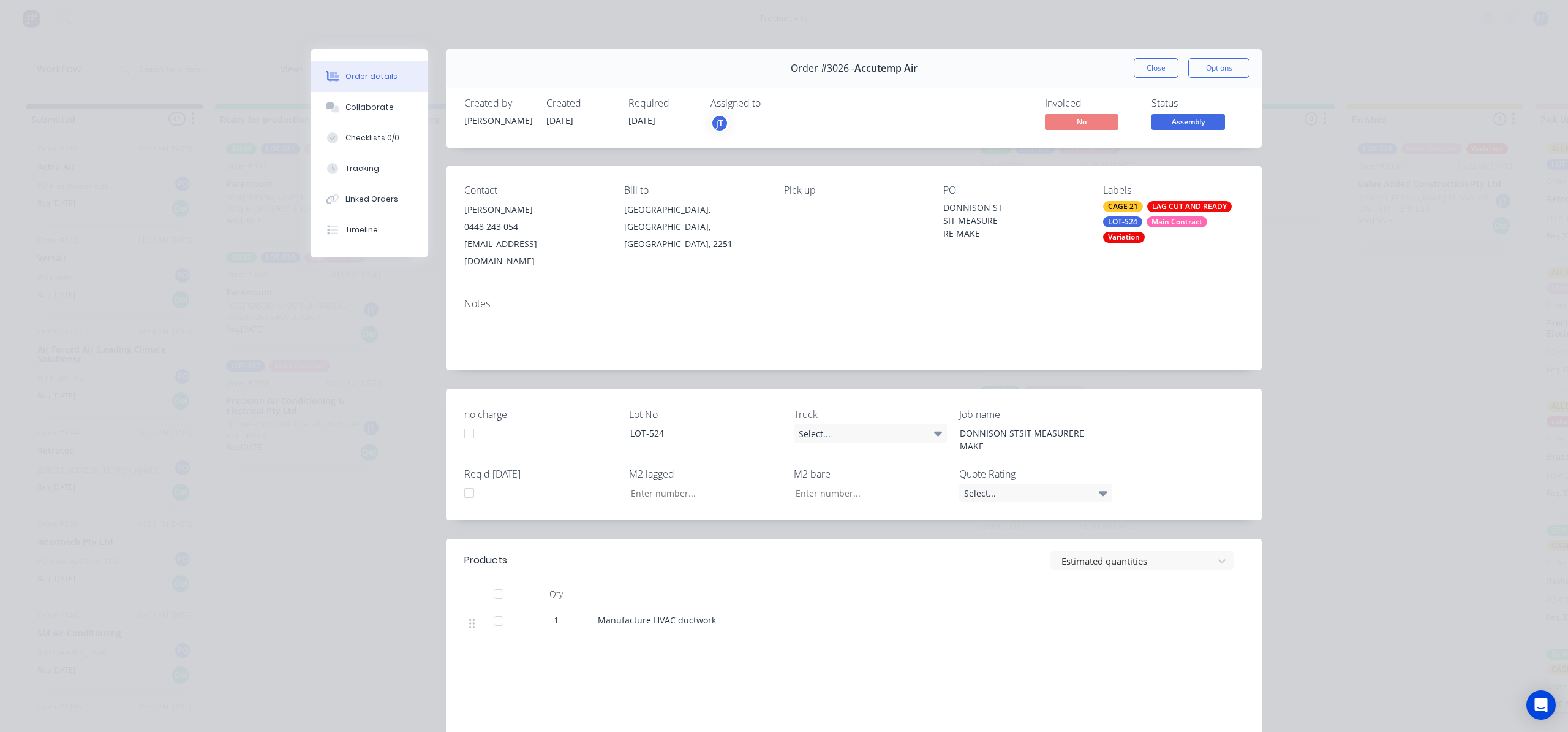
click at [1153, 61] on button "Close" at bounding box center [1156, 68] width 45 height 20
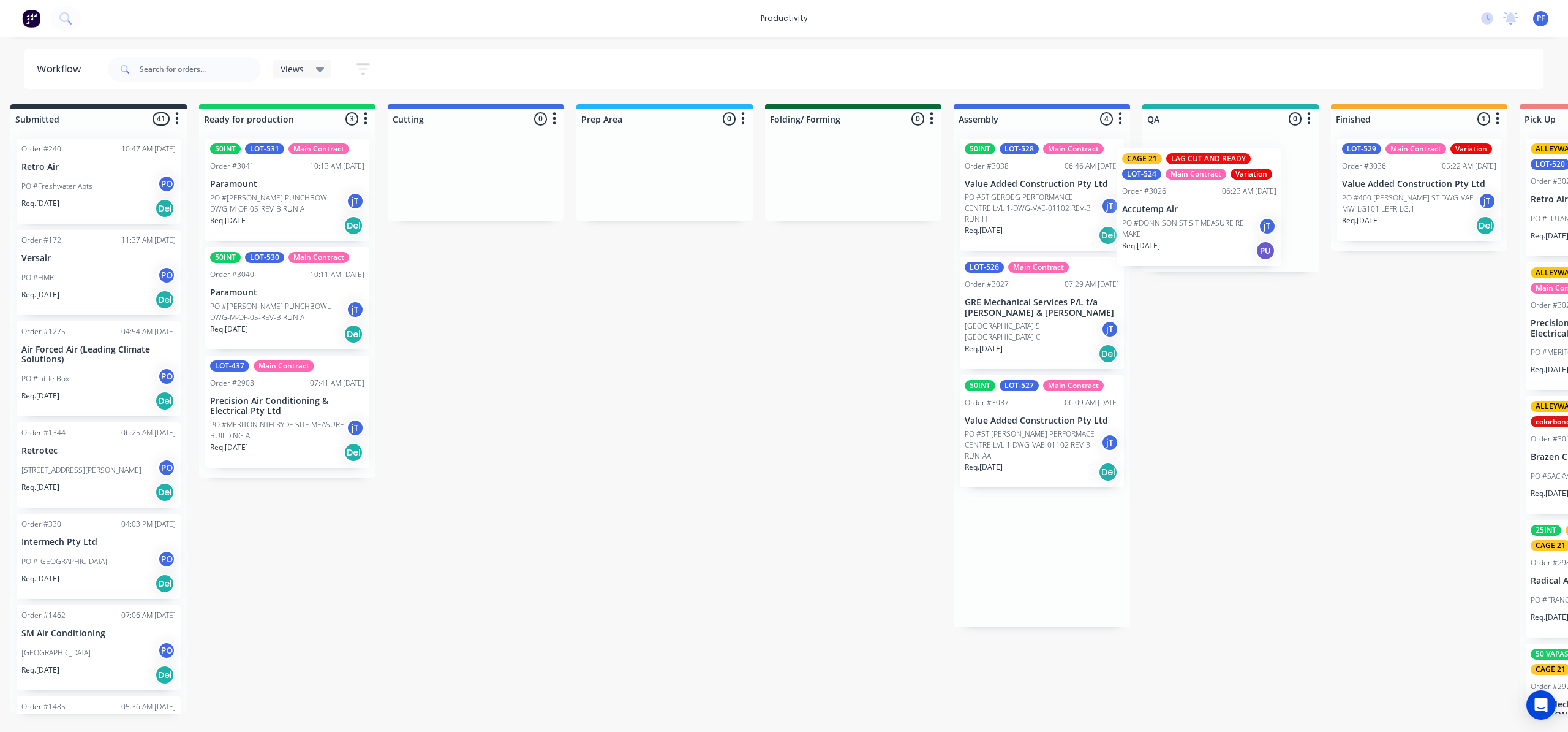
drag, startPoint x: 1015, startPoint y: 315, endPoint x: 1206, endPoint y: 167, distance: 241.6
click at [1206, 167] on div "Submitted 41 Order #240 10:47 AM [DATE] Retro Air PO #Freshwater Apts PO Req. […" at bounding box center [1174, 409] width 2399 height 610
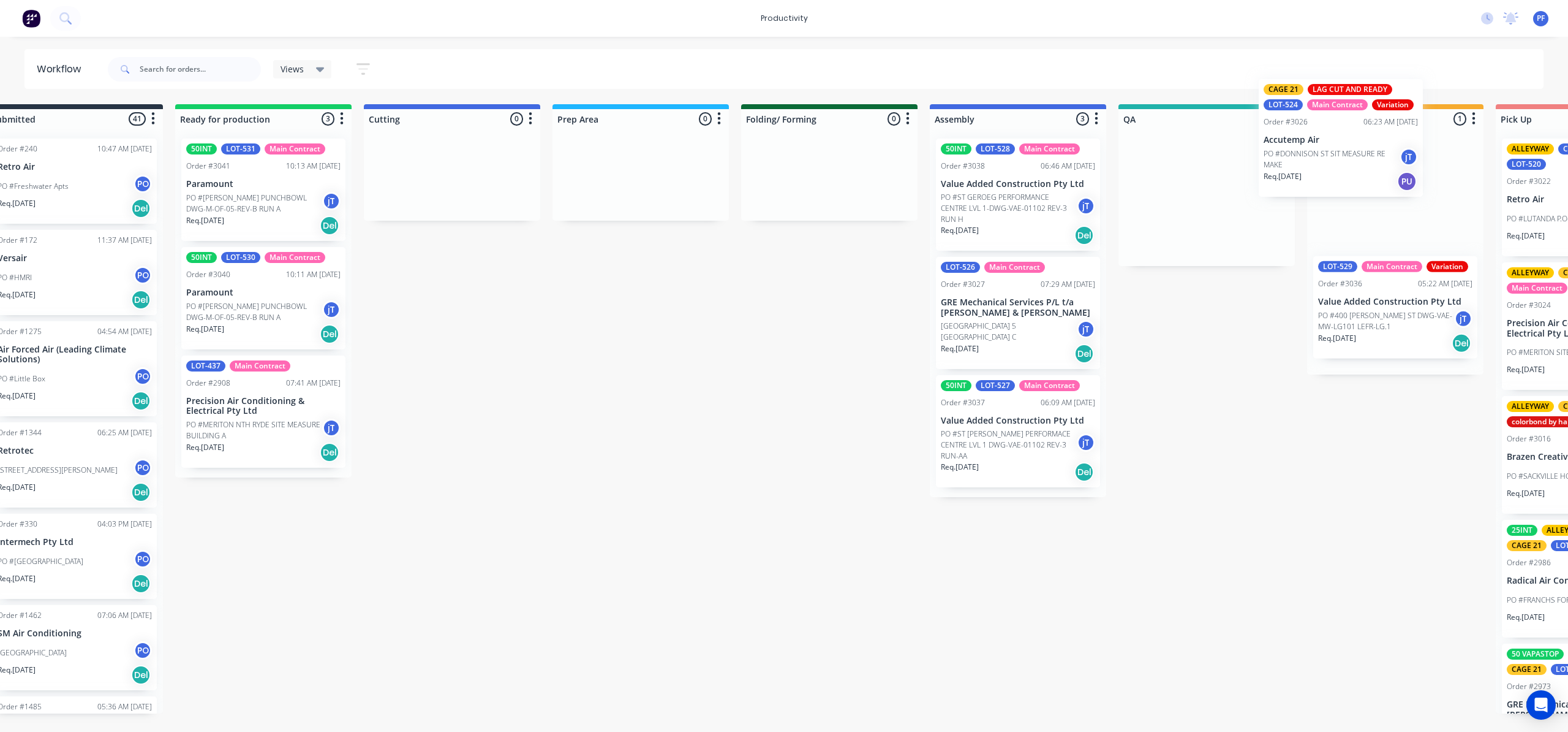
scroll to position [0, 46]
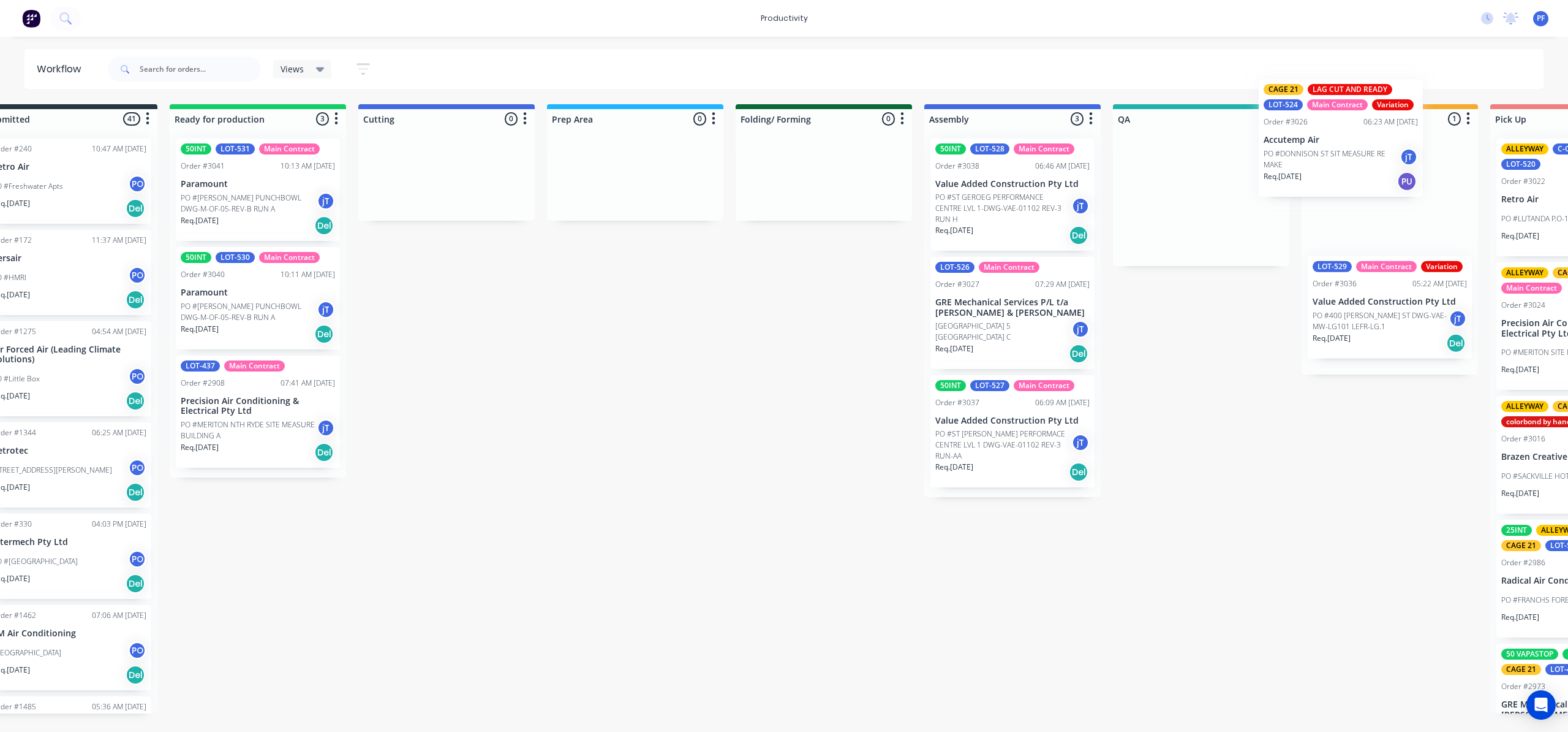
drag, startPoint x: 1166, startPoint y: 182, endPoint x: 1331, endPoint y: 111, distance: 179.6
click at [1331, 111] on div "Submitted 41 Order #240 10:47 AM [DATE] Retro Air PO #Freshwater Apts PO Req. […" at bounding box center [1144, 409] width 2399 height 610
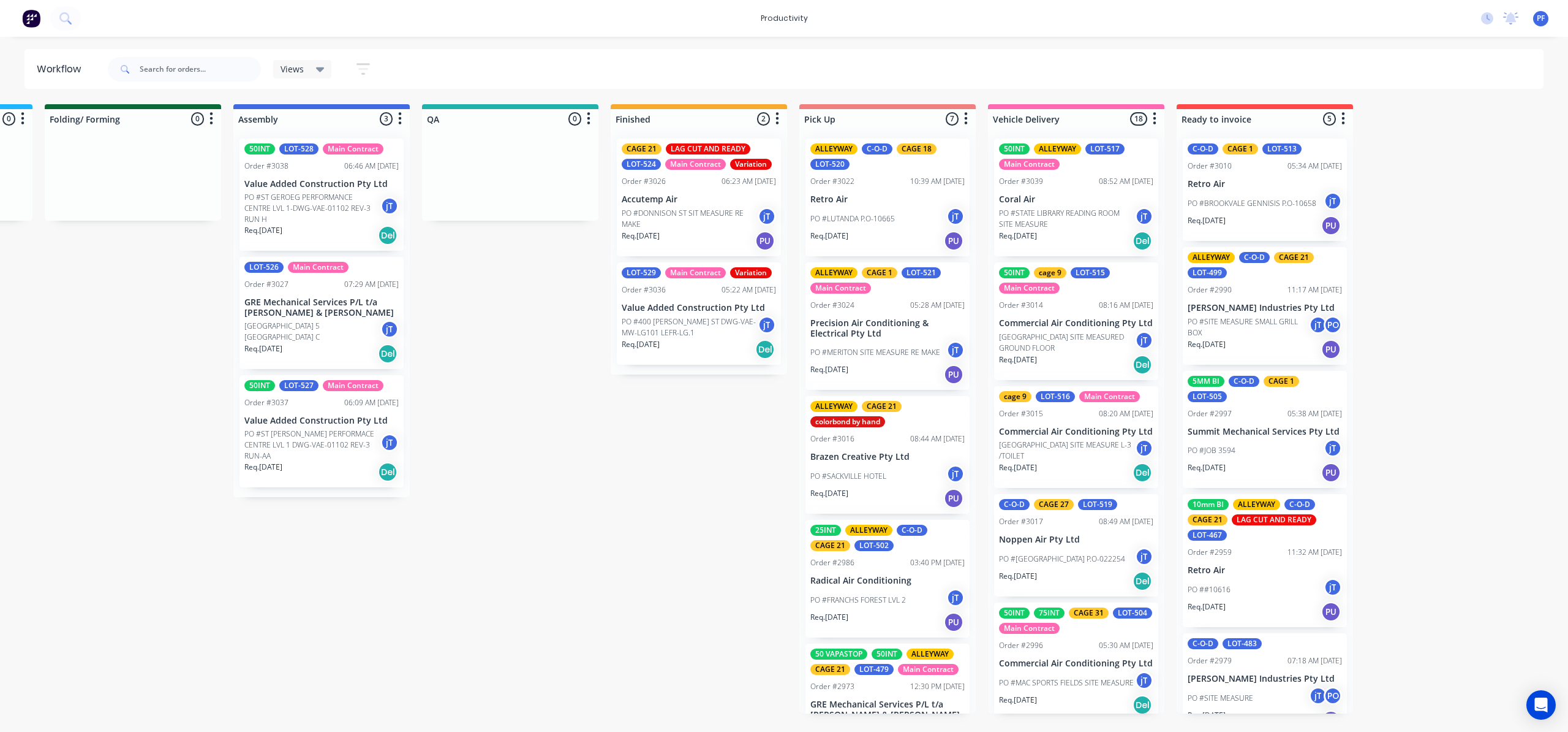
scroll to position [0, 777]
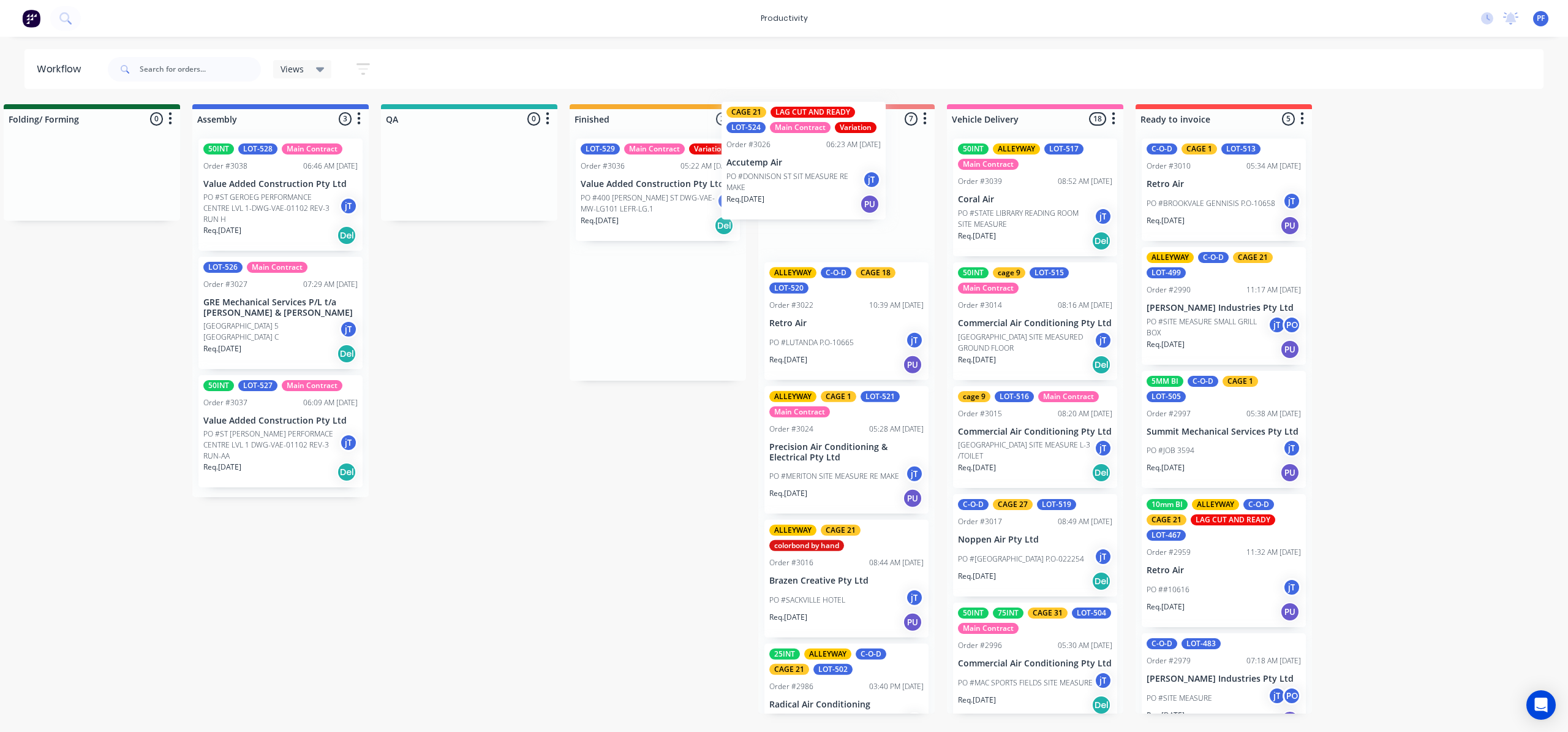
drag, startPoint x: 654, startPoint y: 182, endPoint x: 811, endPoint y: 145, distance: 161.3
click at [811, 145] on div "Submitted 41 Order #240 10:47 AM [DATE] Retro Air PO #Freshwater Apts PO Req. […" at bounding box center [413, 409] width 2399 height 610
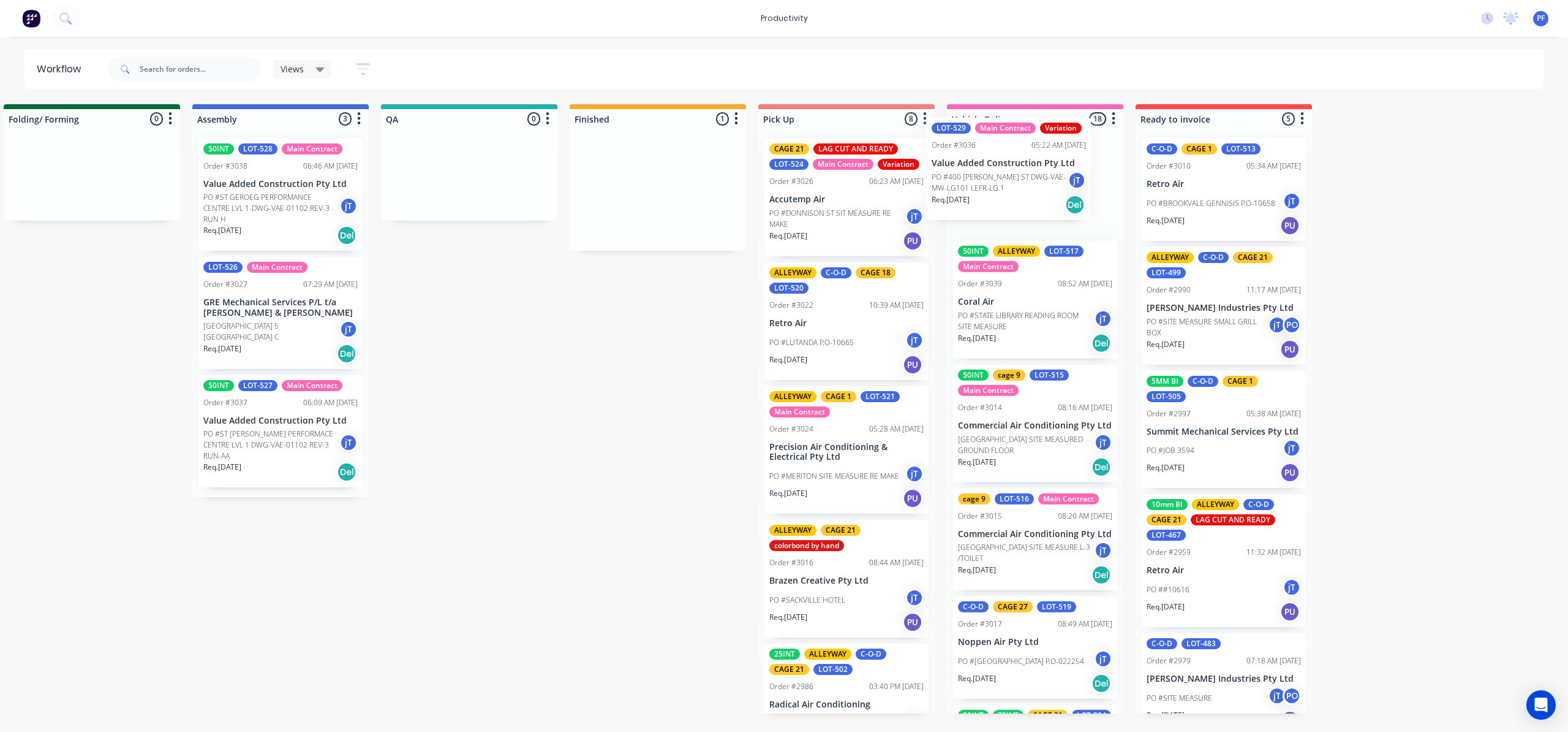
drag, startPoint x: 672, startPoint y: 165, endPoint x: 1028, endPoint y: 146, distance: 356.5
click at [1028, 146] on div "Submitted 41 Order #240 10:47 AM [DATE] Retro Air PO #Freshwater Apts PO Req. […" at bounding box center [413, 409] width 2399 height 610
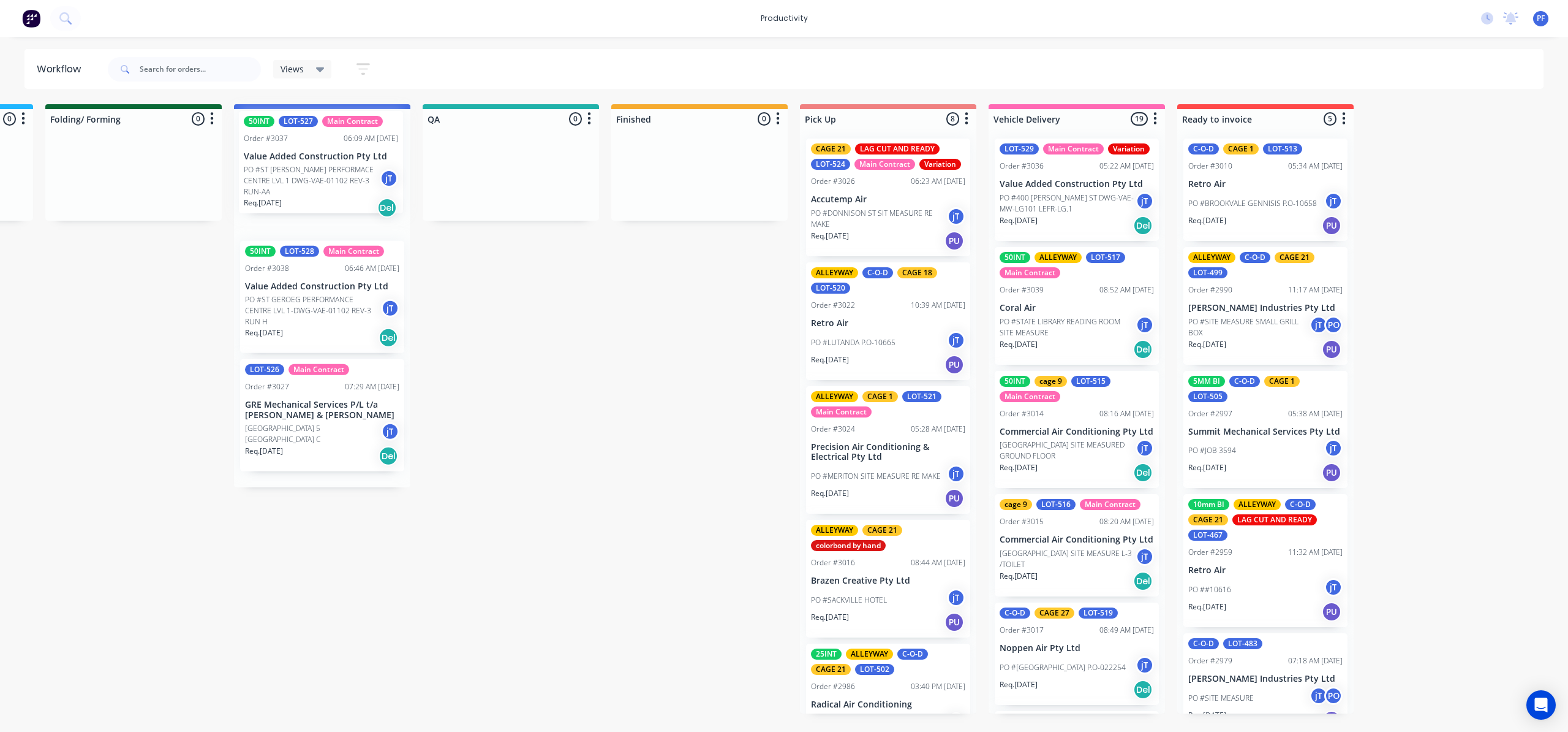
scroll to position [0, 732]
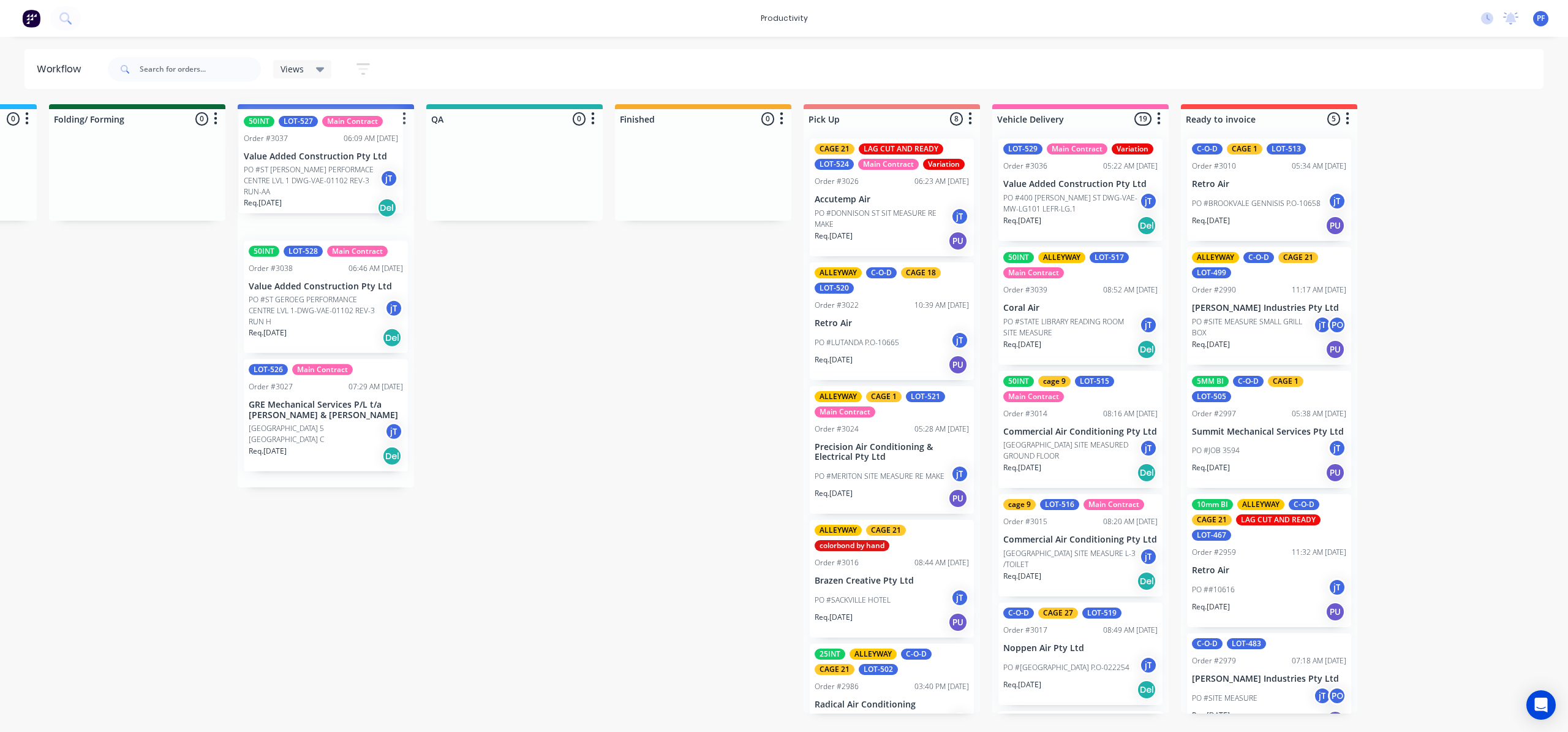
drag, startPoint x: 300, startPoint y: 427, endPoint x: 342, endPoint y: 158, distance: 272.3
click at [342, 158] on div "50INT LOT-528 Main Contract Order #3038 06:46 AM 08/10/25 Value Added Construct…" at bounding box center [325, 308] width 176 height 359
